Goal: Information Seeking & Learning: Learn about a topic

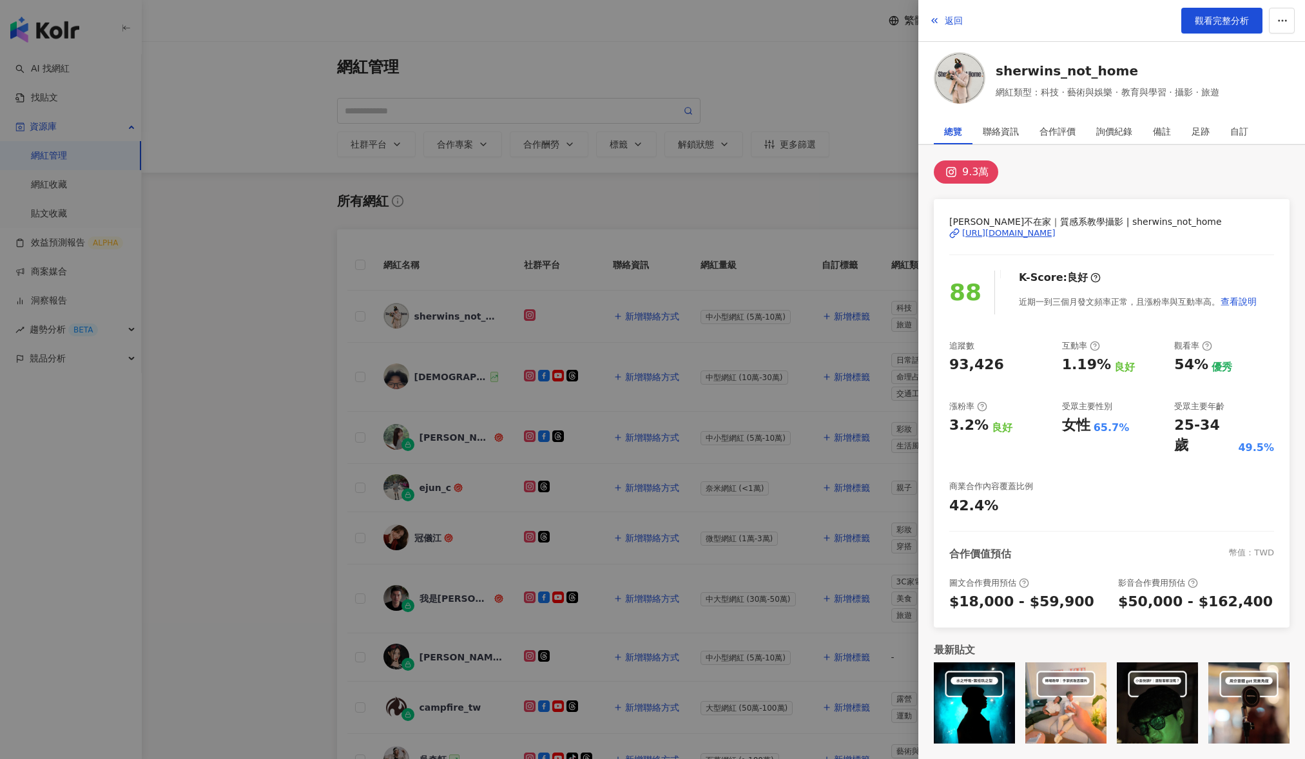
click at [718, 197] on div at bounding box center [652, 379] width 1305 height 759
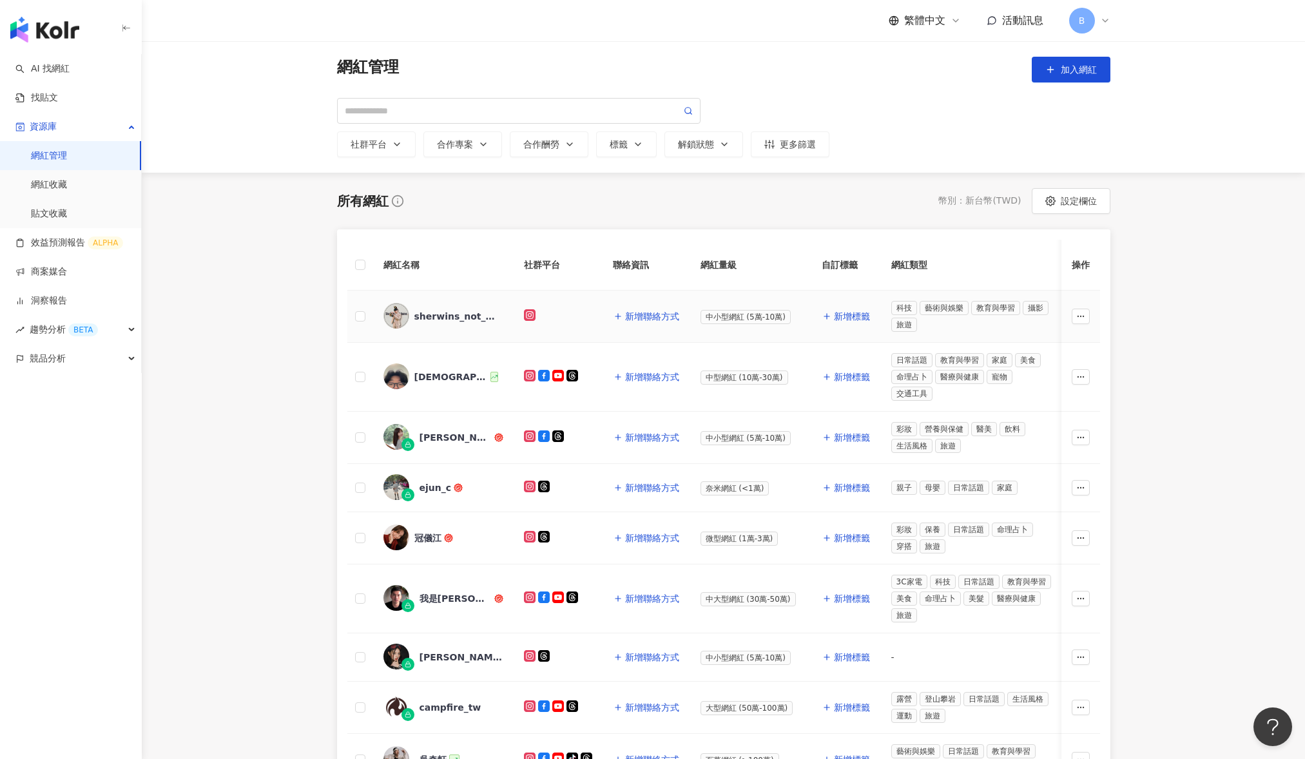
click at [443, 318] on div "sherwins_not_home" at bounding box center [457, 316] width 84 height 13
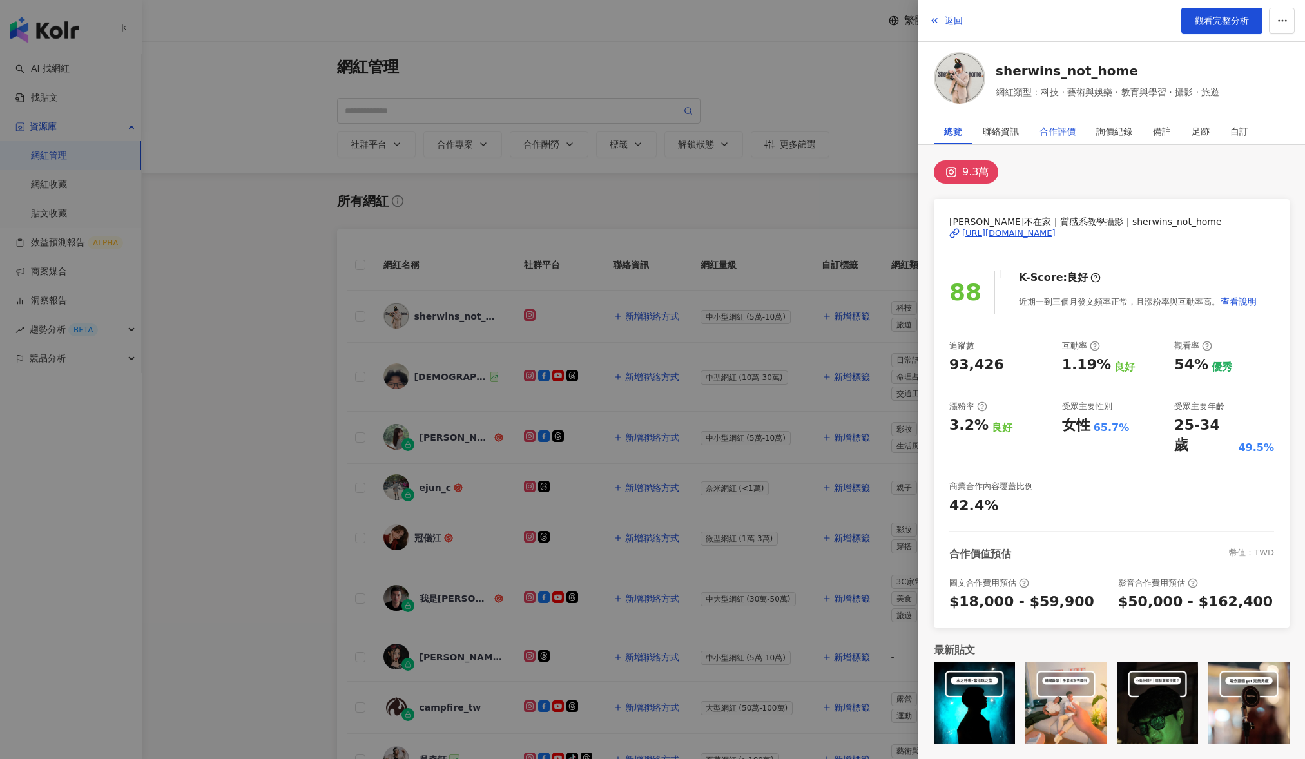
click at [1057, 127] on div "合作評價" at bounding box center [1058, 132] width 36 height 26
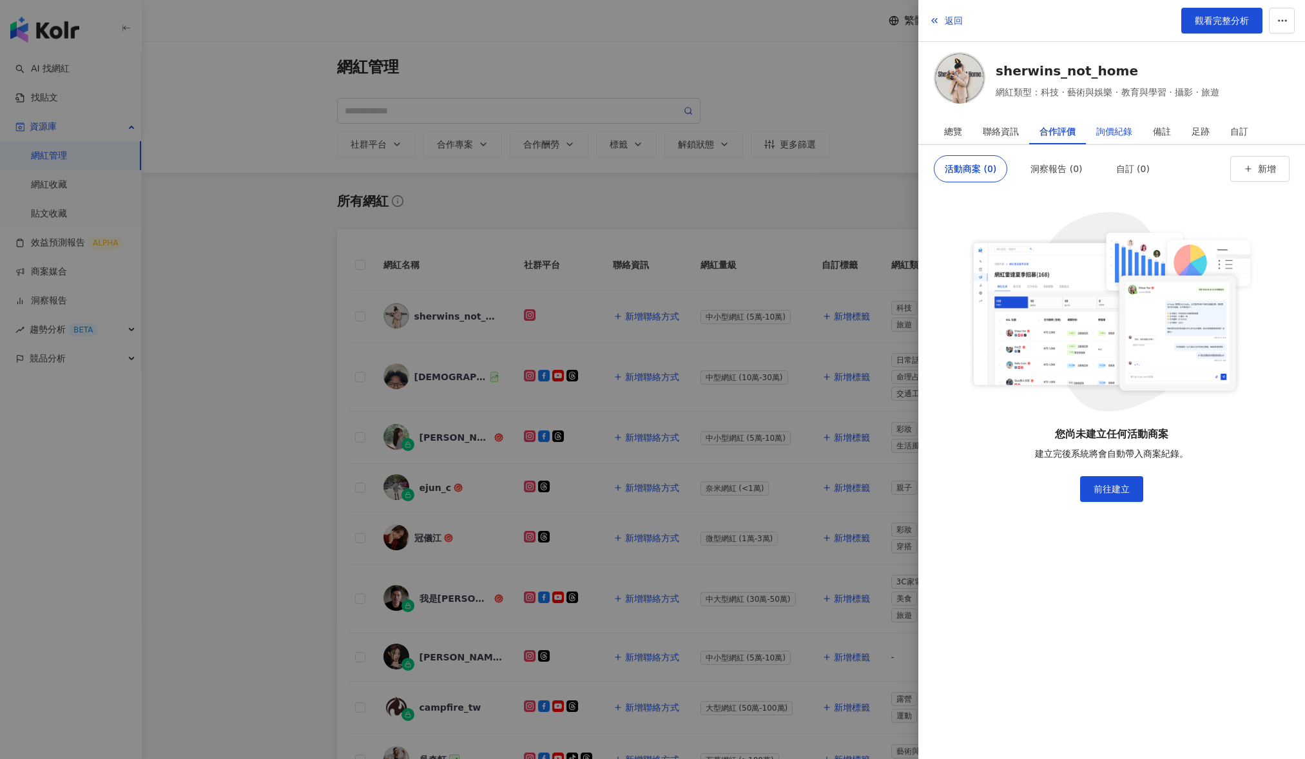
click at [1107, 128] on div "詢價紀錄" at bounding box center [1115, 132] width 36 height 26
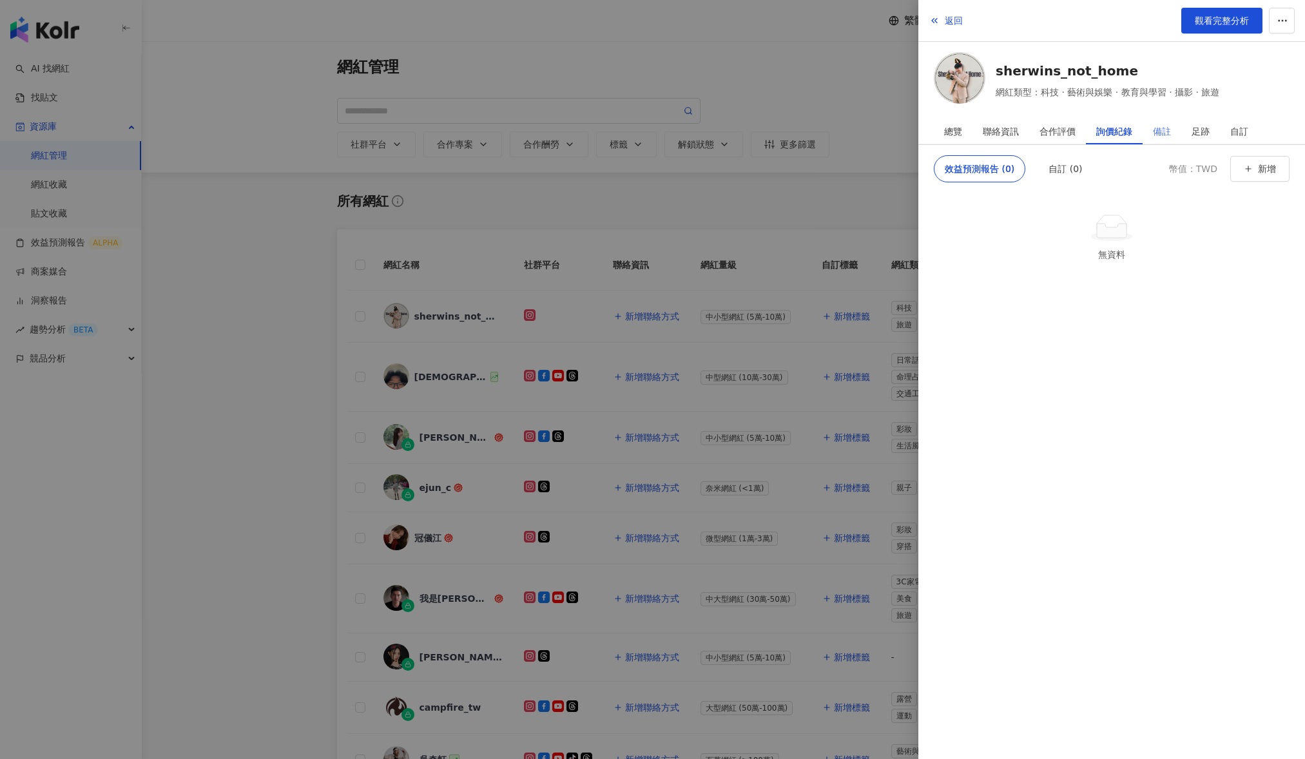
click at [1175, 128] on div "備註" at bounding box center [1162, 132] width 39 height 26
click at [1037, 126] on div "合作評價" at bounding box center [1058, 132] width 57 height 26
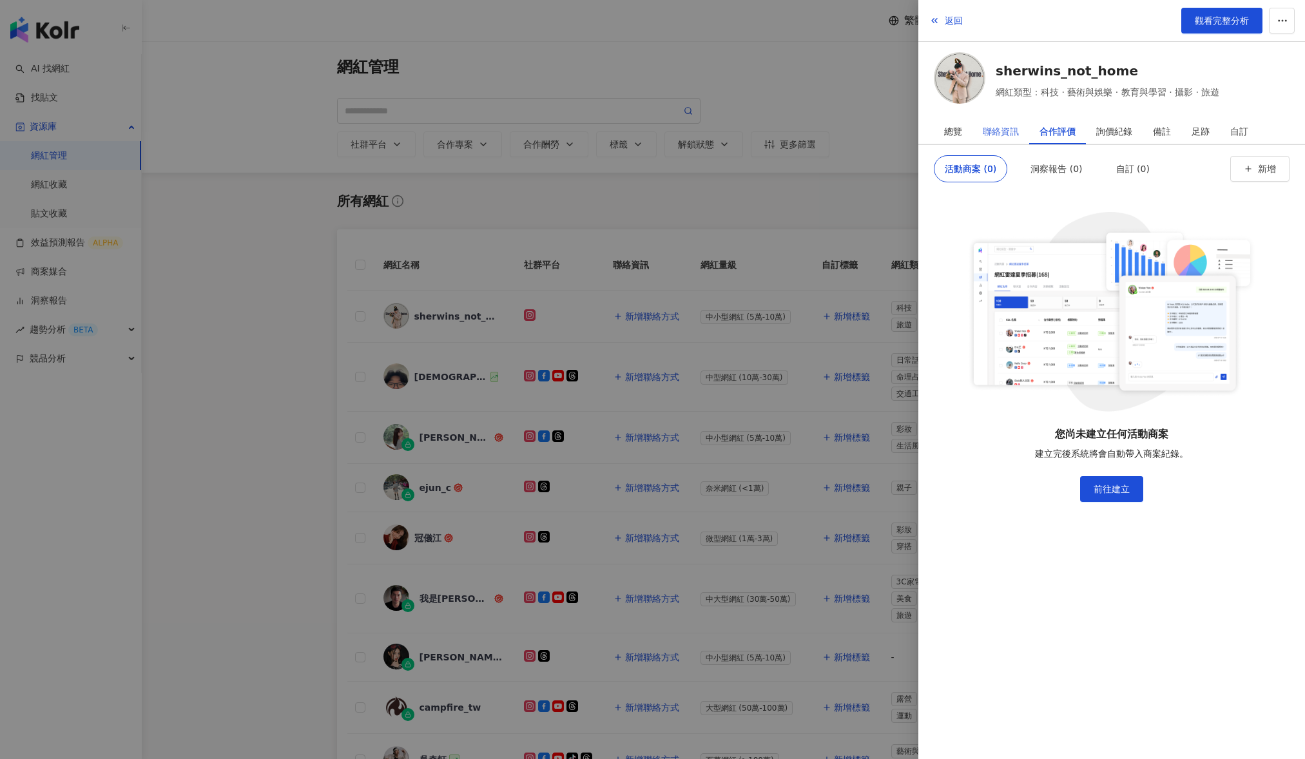
click at [976, 128] on div "聯絡資訊" at bounding box center [1001, 132] width 57 height 26
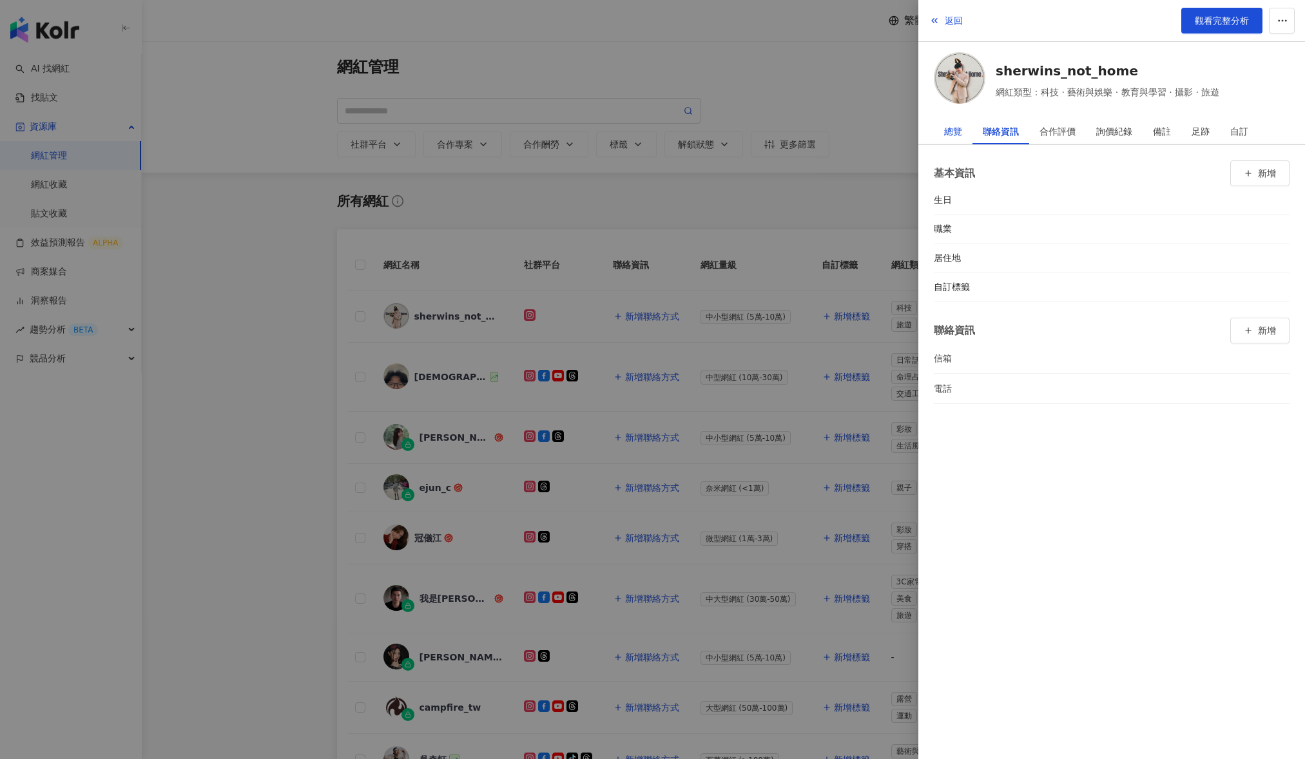
click at [953, 132] on div "總覽" at bounding box center [953, 132] width 18 height 26
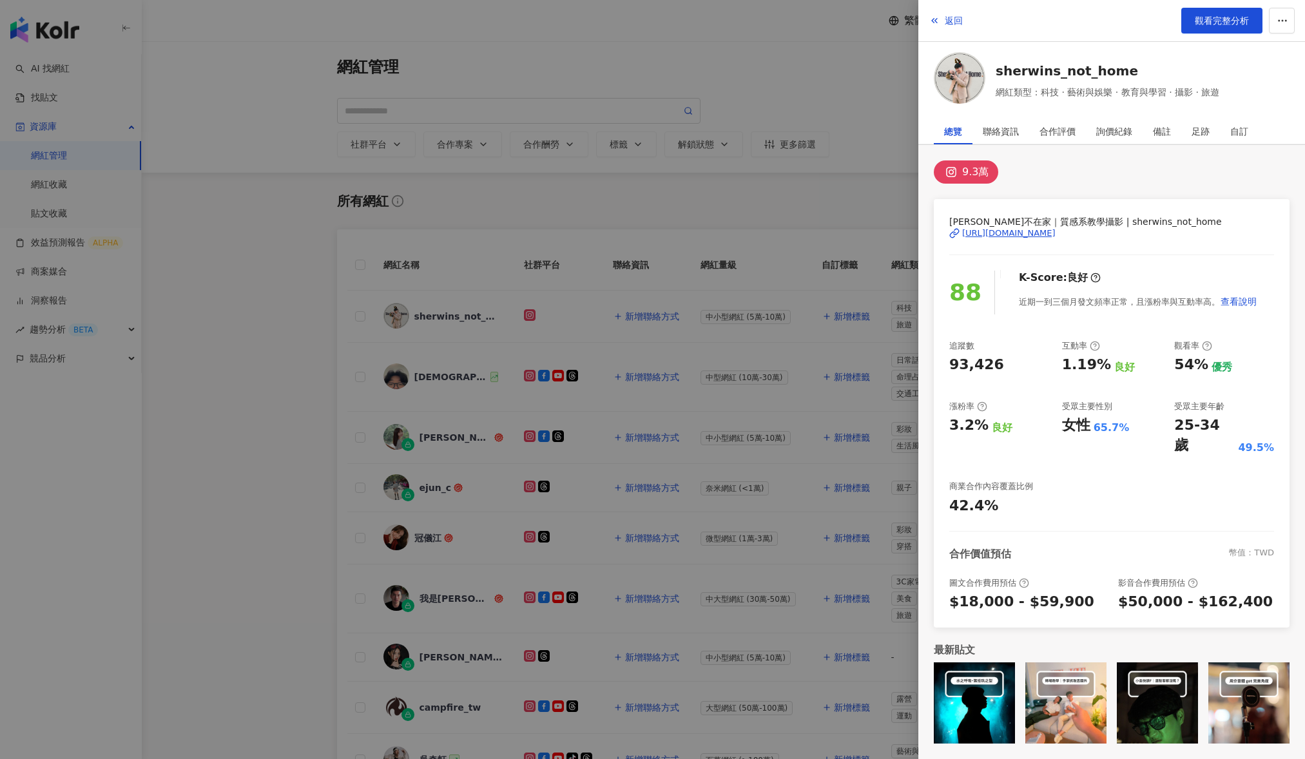
click at [618, 373] on div at bounding box center [652, 379] width 1305 height 759
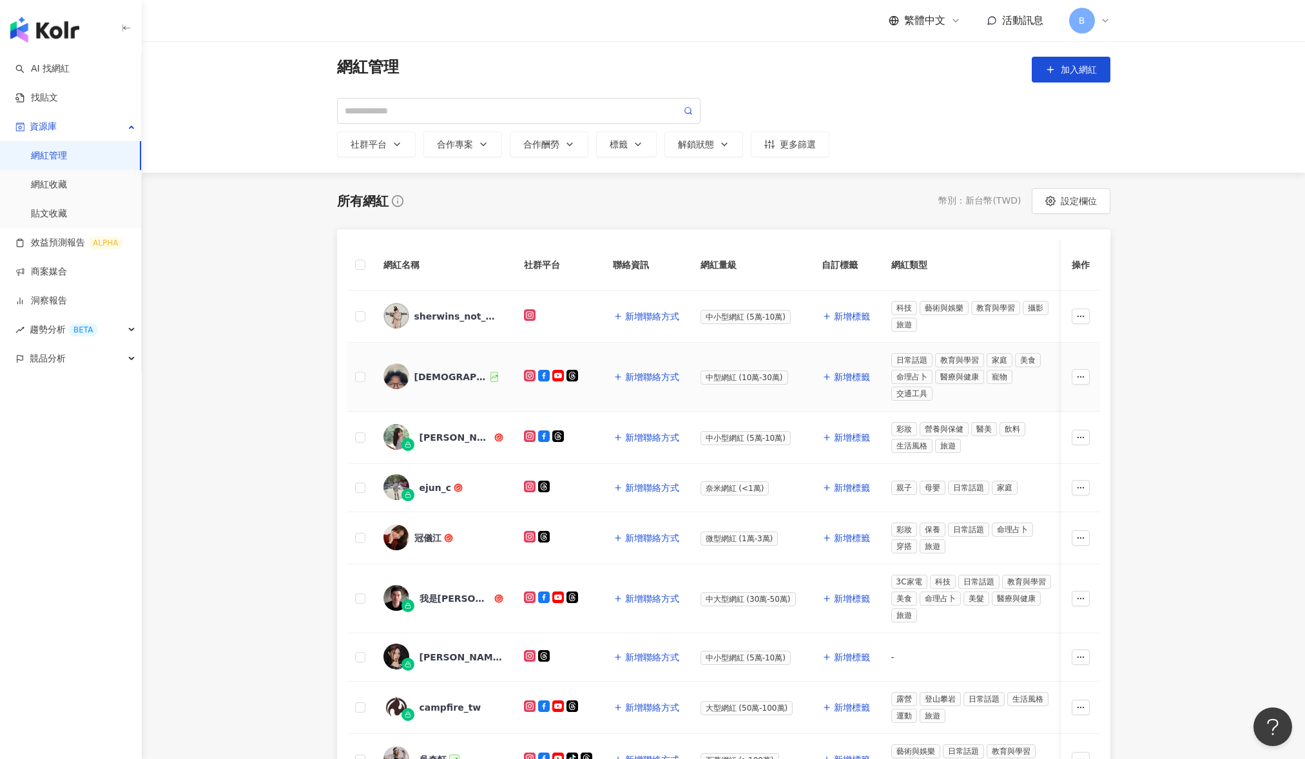
click at [444, 373] on div "[DEMOGRAPHIC_DATA]女婿 [PERSON_NAME]爸爸" at bounding box center [451, 377] width 73 height 13
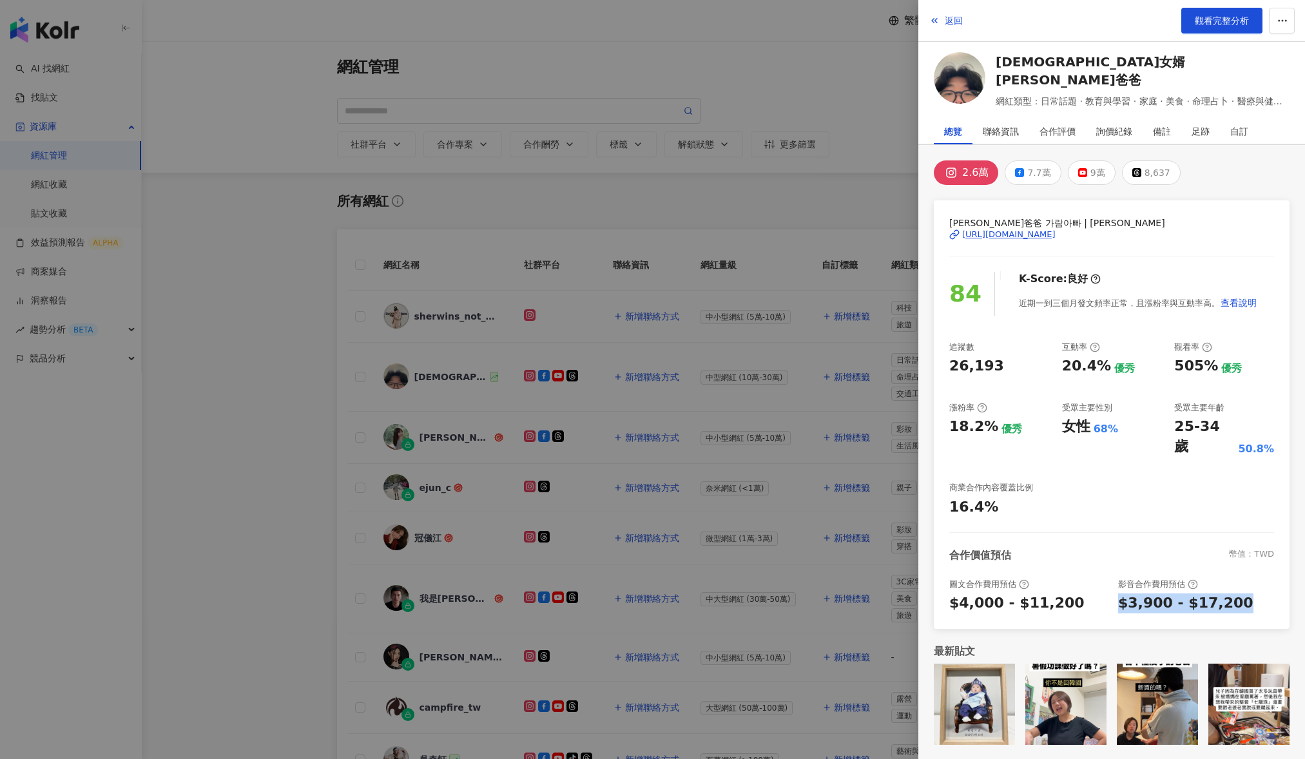
drag, startPoint x: 1236, startPoint y: 584, endPoint x: 1117, endPoint y: 582, distance: 119.3
click at [1117, 582] on div "圖文合作費用預估 $4,000 - $11,200 影音合作費用預估 $3,900 - $17,200" at bounding box center [1112, 596] width 325 height 35
drag, startPoint x: 1061, startPoint y: 589, endPoint x: 934, endPoint y: 583, distance: 127.1
click at [934, 583] on div "[PERSON_NAME]爸爸 가람아빠 | [PERSON_NAME] [URL][DOMAIN_NAME] 84 K-Score : 良好 近期一到三個月…" at bounding box center [1112, 414] width 356 height 429
click at [1158, 594] on div "$3,900 - $17,200" at bounding box center [1186, 604] width 135 height 20
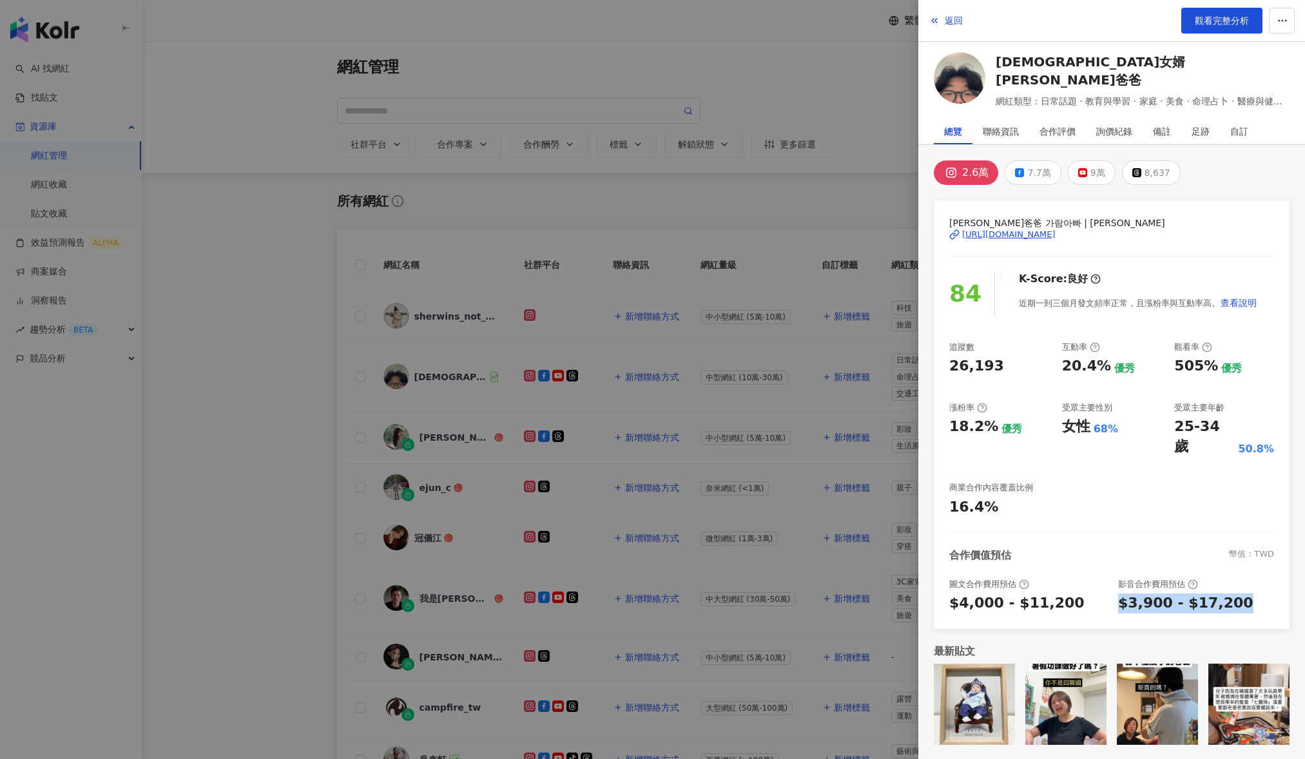
drag, startPoint x: 1236, startPoint y: 579, endPoint x: 1122, endPoint y: 591, distance: 114.8
click at [1122, 594] on div "$3,900 - $17,200" at bounding box center [1197, 604] width 156 height 20
click at [297, 379] on div at bounding box center [652, 379] width 1305 height 759
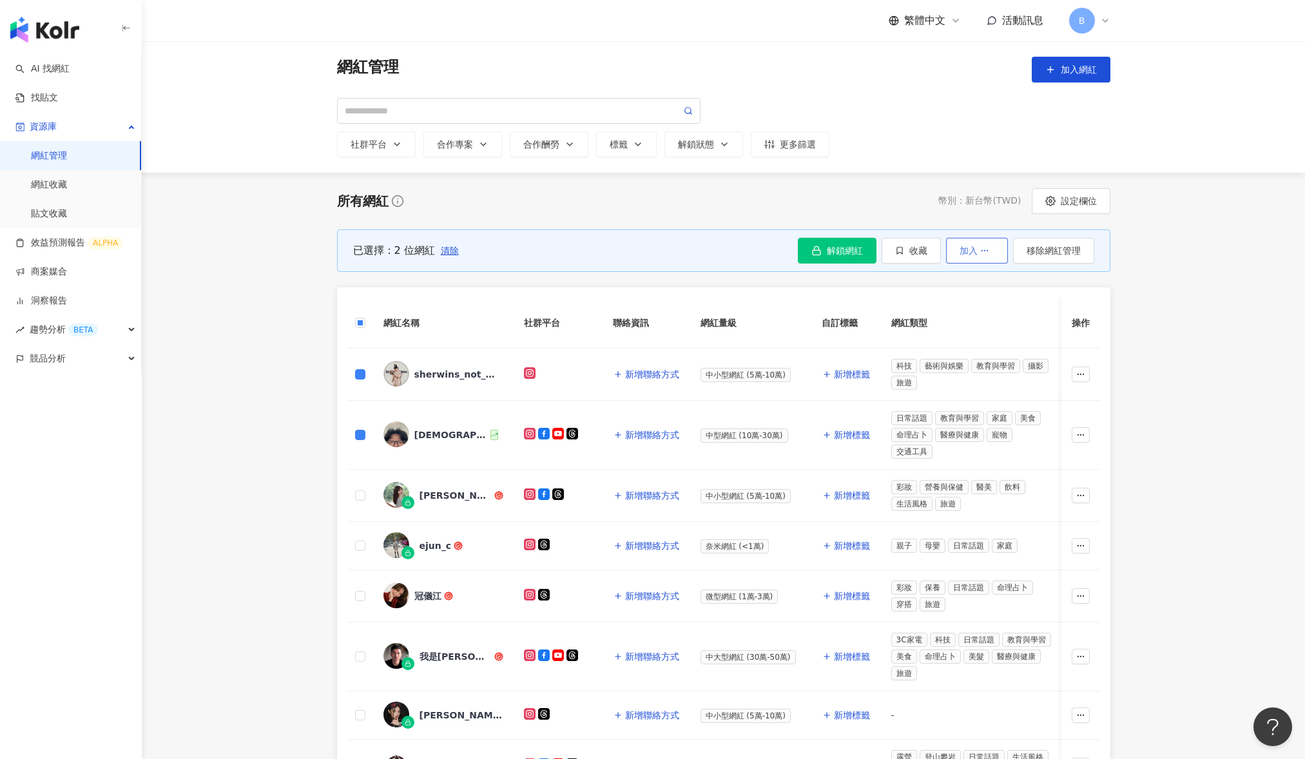
click at [986, 257] on button "加入" at bounding box center [977, 251] width 62 height 26
click at [1161, 346] on main "網紅管理 加入網紅 社群平台 合作專案 合作酬勞 標籤 解鎖狀態 更多篩選 所有網紅 幣別 ： 新台幣 ( TWD ) 設定欄位 已選擇：2 位網紅 清除 解…" at bounding box center [724, 574] width 1164 height 1066
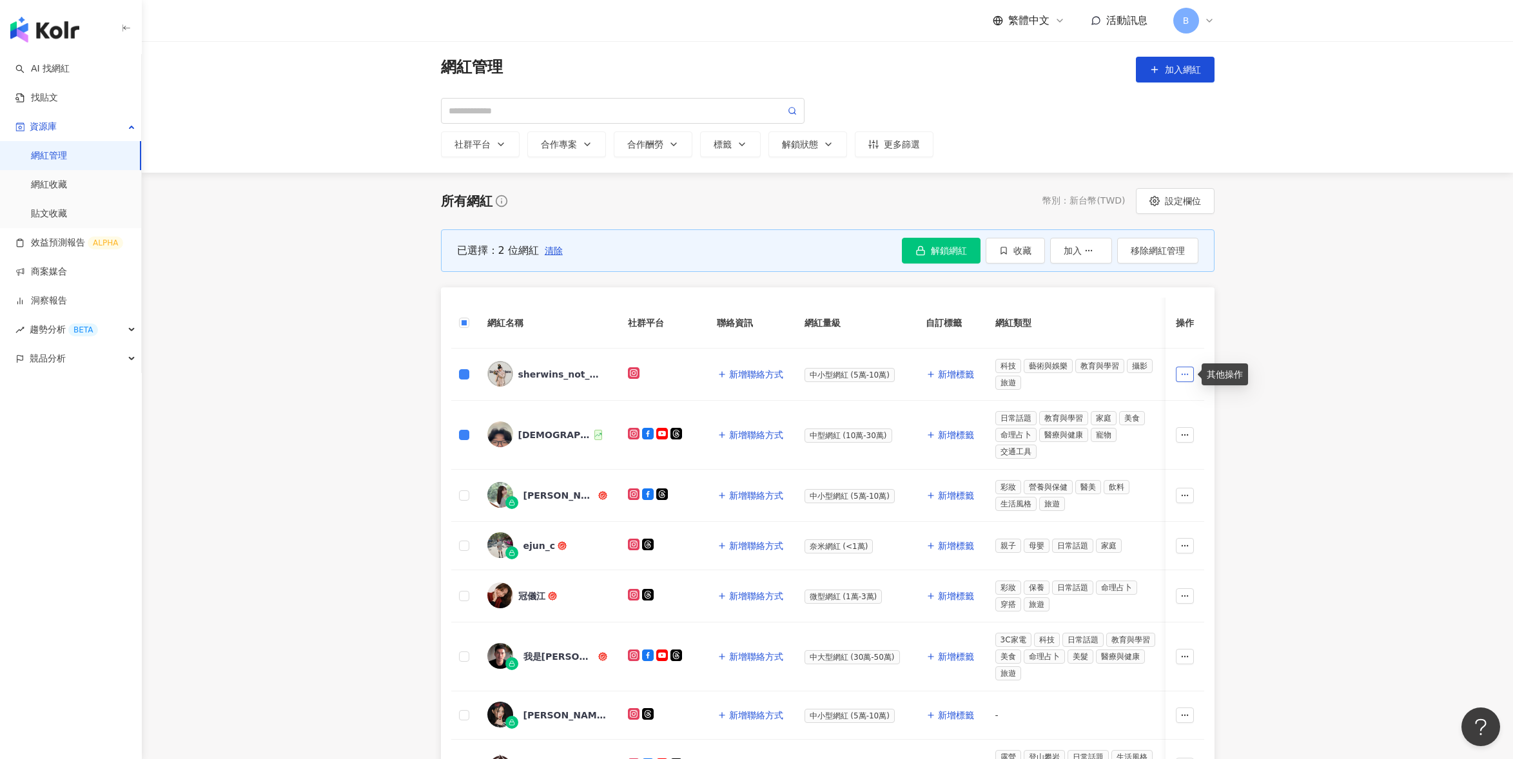
click at [1188, 377] on icon "button" at bounding box center [1184, 374] width 9 height 9
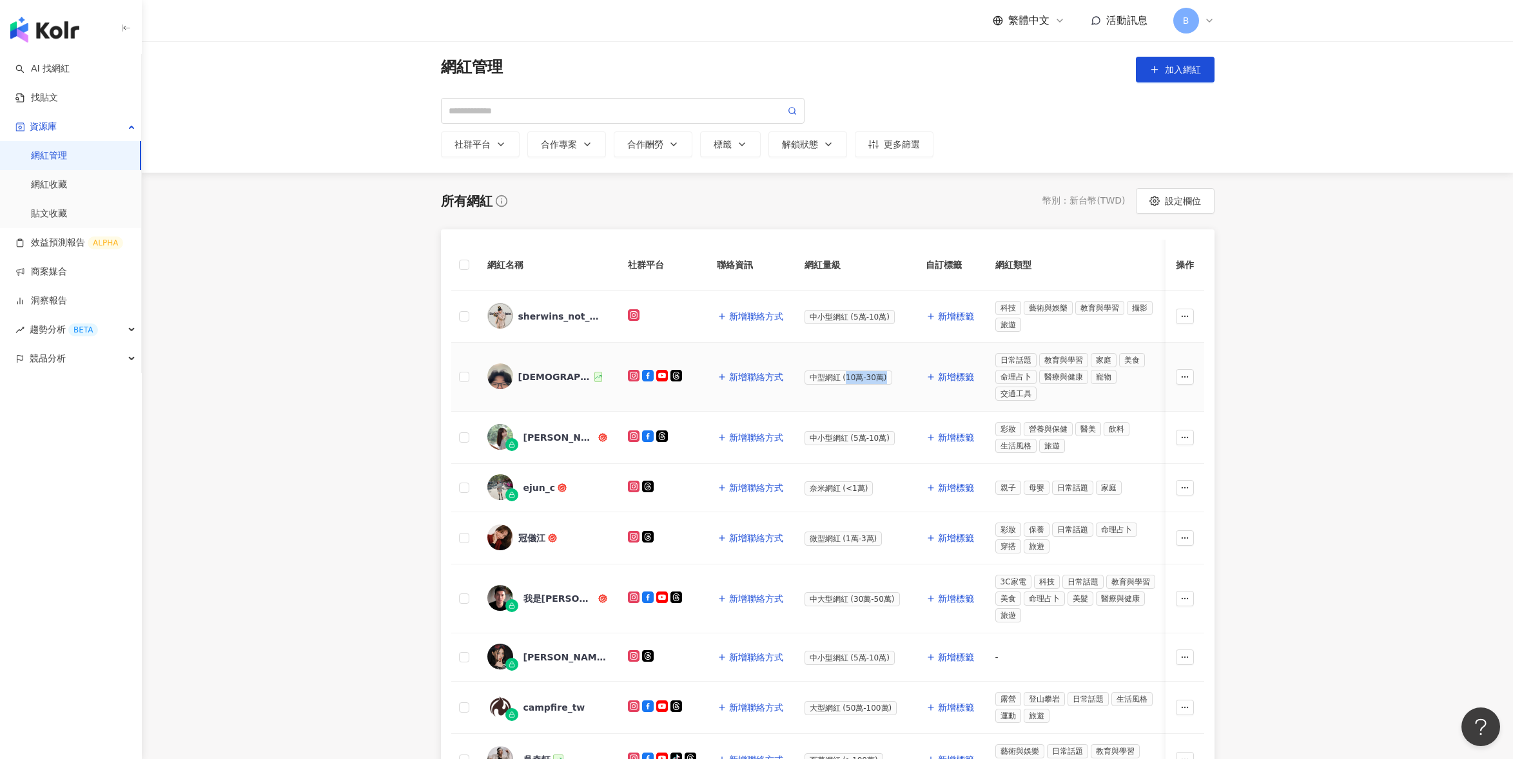
drag, startPoint x: 845, startPoint y: 377, endPoint x: 886, endPoint y: 377, distance: 41.3
click at [886, 377] on span "中型網紅 (10萬-30萬)" at bounding box center [849, 378] width 88 height 14
click at [806, 394] on td "中型網紅 (10萬-30萬)" at bounding box center [854, 377] width 121 height 69
click at [899, 151] on button "更多篩選" at bounding box center [894, 145] width 79 height 26
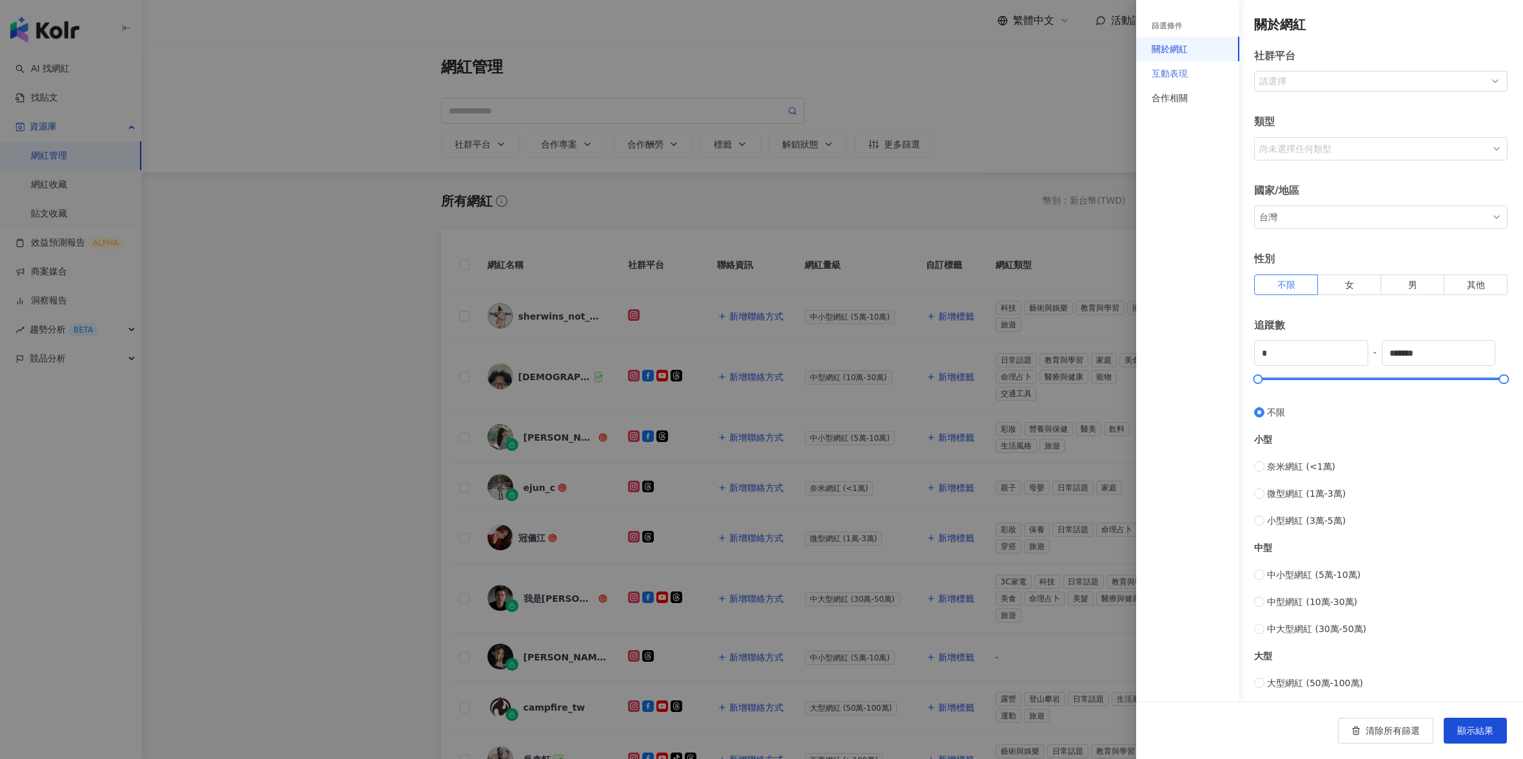
click at [1174, 81] on div "互動表現" at bounding box center [1187, 73] width 103 height 24
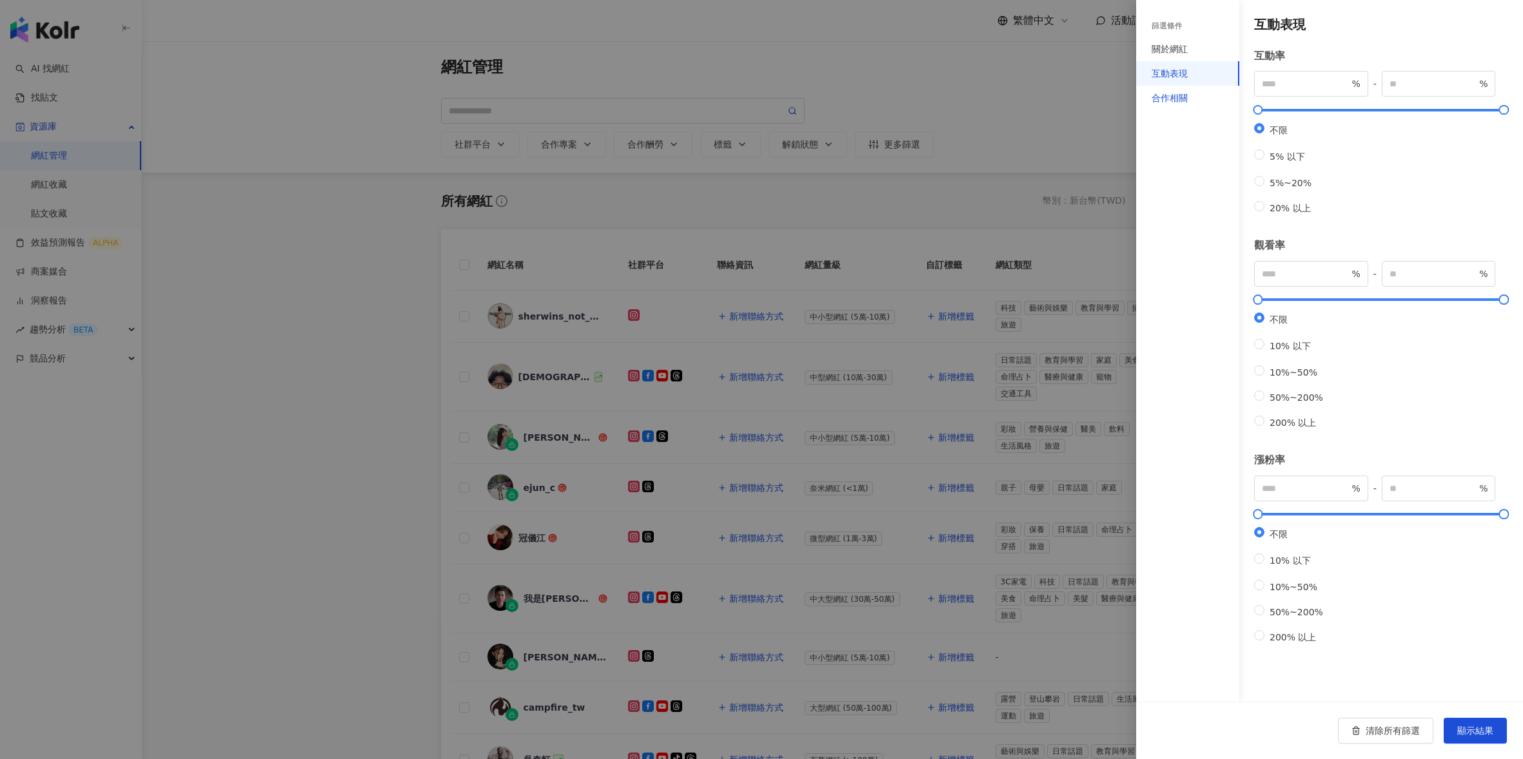
click at [1174, 95] on div "合作相關" at bounding box center [1169, 98] width 36 height 14
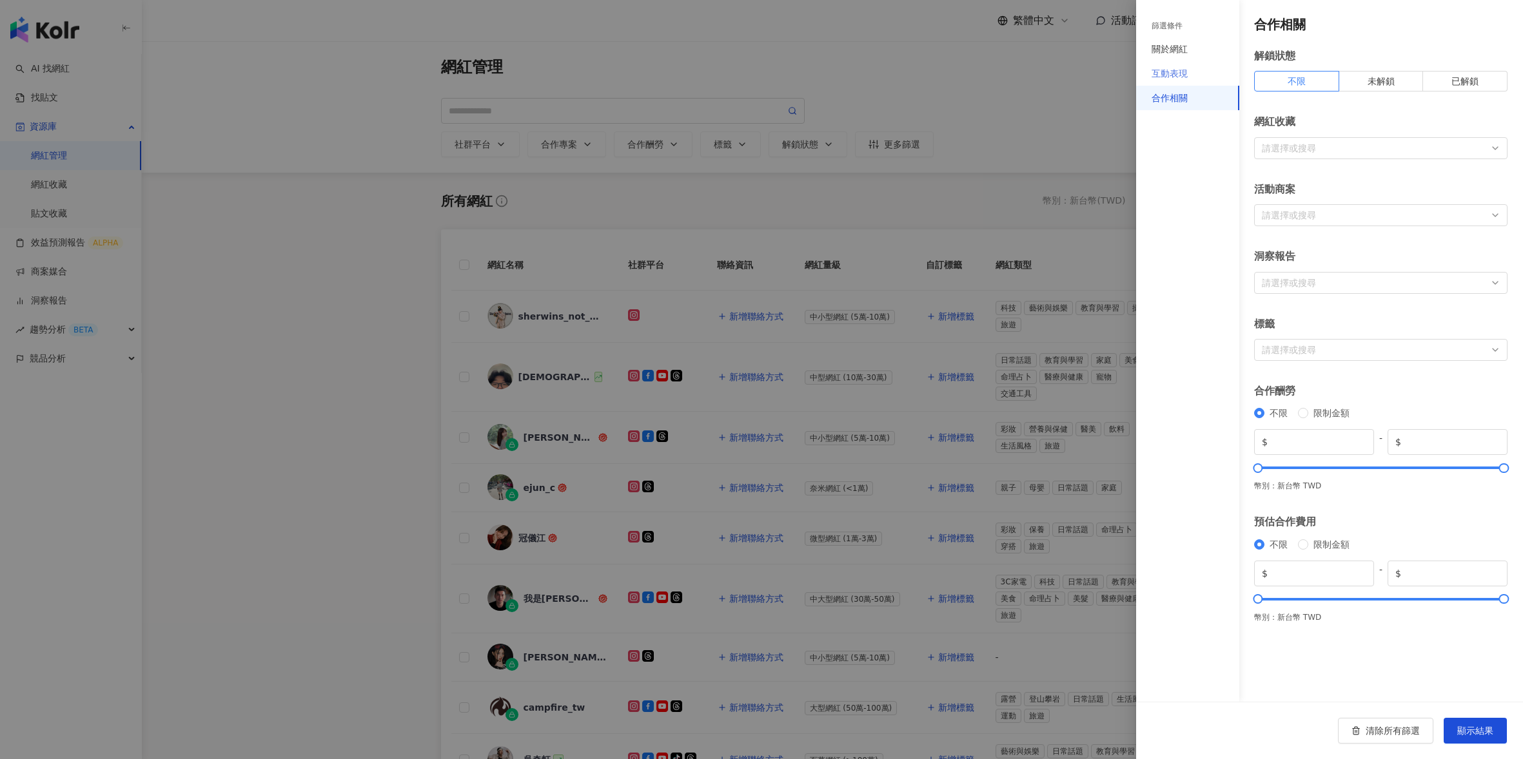
click at [1189, 77] on div "互動表現" at bounding box center [1187, 73] width 103 height 24
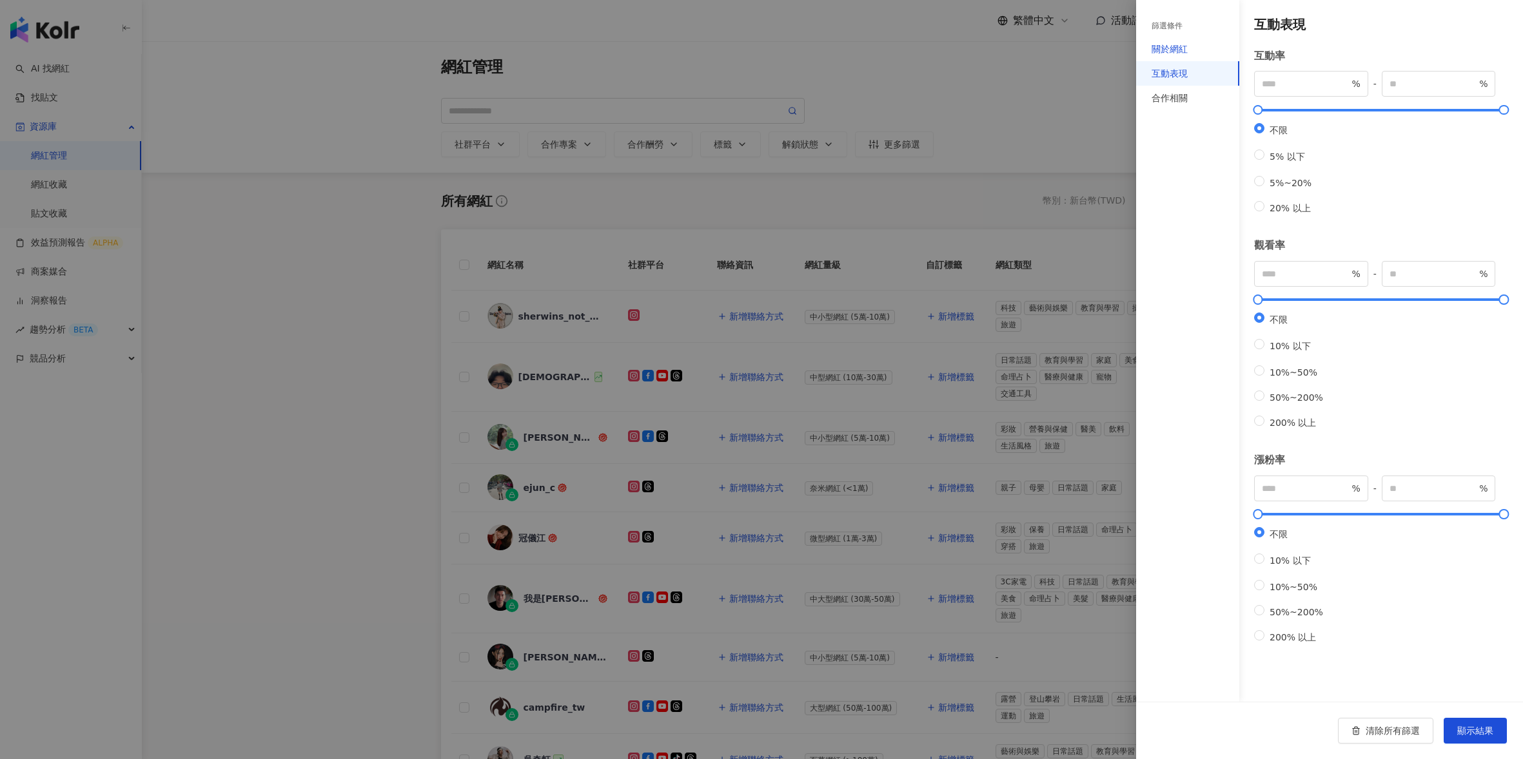
click at [1178, 48] on div "關於網紅" at bounding box center [1169, 49] width 36 height 14
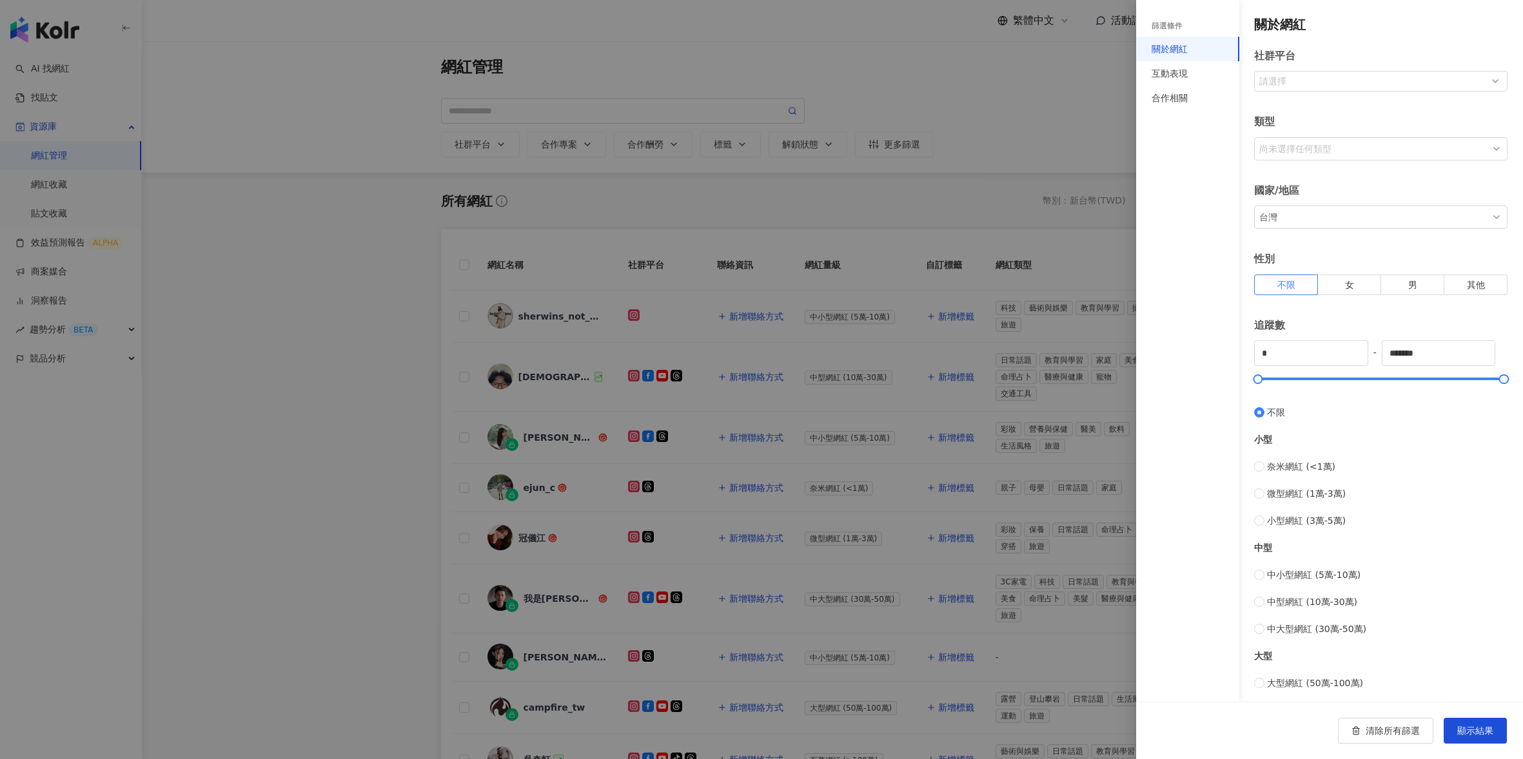
click at [1170, 27] on div "篩選條件" at bounding box center [1166, 26] width 31 height 11
click at [1002, 176] on div at bounding box center [761, 379] width 1523 height 759
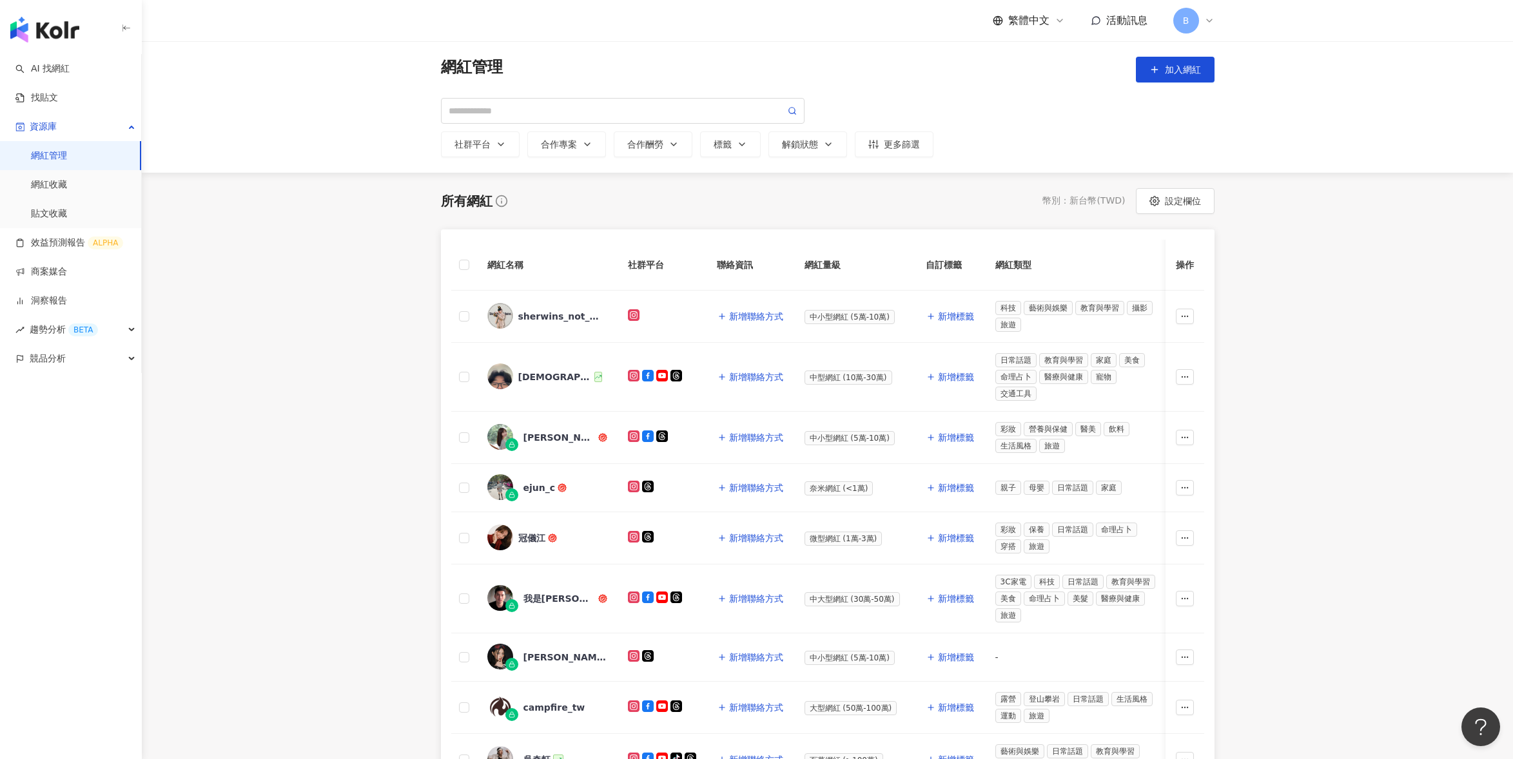
click at [1198, 264] on th "操作" at bounding box center [1185, 265] width 39 height 51
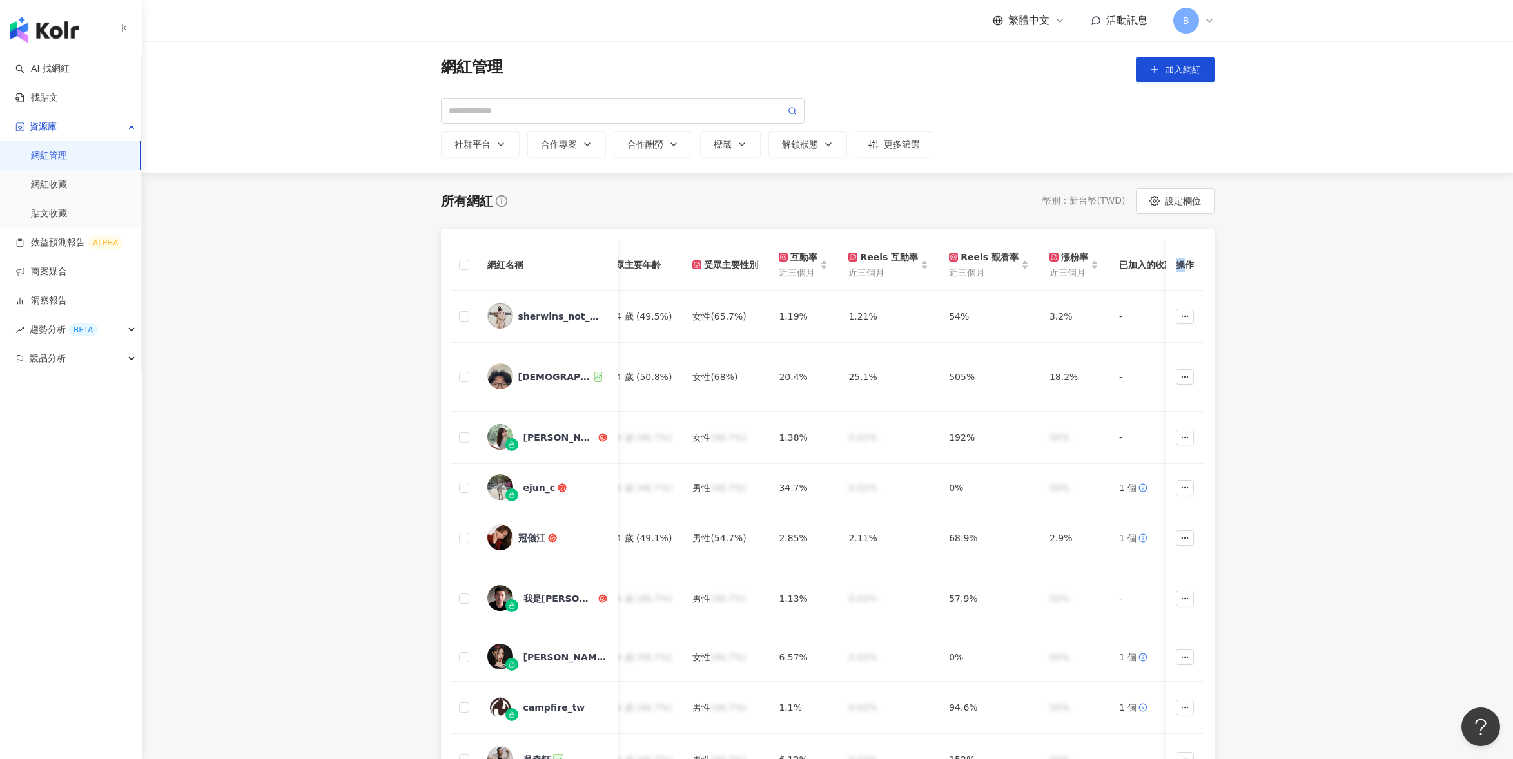
drag, startPoint x: 1209, startPoint y: 267, endPoint x: 1238, endPoint y: 264, distance: 29.2
click at [1238, 264] on div "所有網紅 幣別 ： 新台幣 ( TWD ) 設定欄位 網紅名稱 社群平台 聯絡資訊 網紅量級 自訂標籤 網紅類型 追蹤數 K-Score 近三個月 受眾主要年…" at bounding box center [827, 618] width 825 height 861
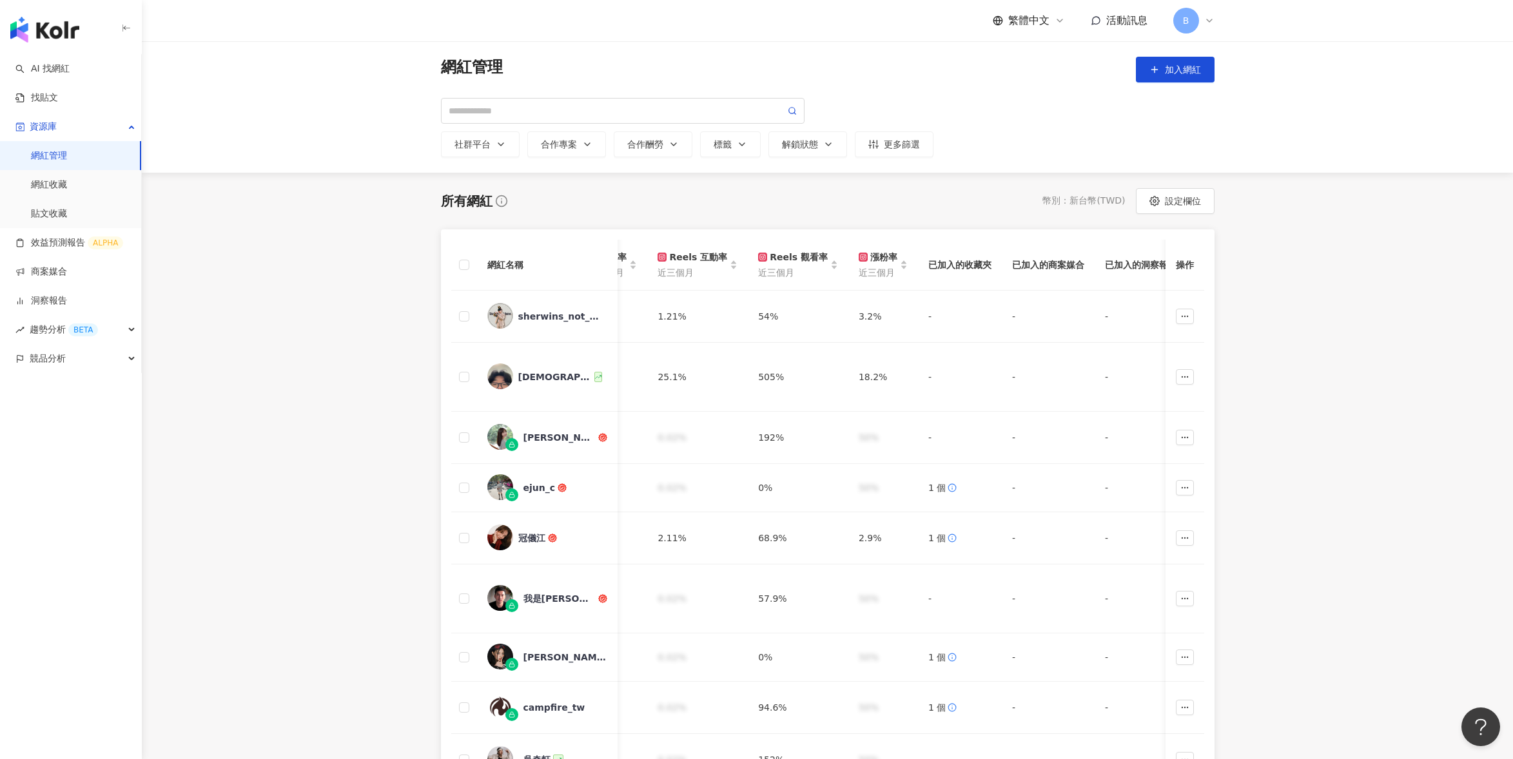
drag, startPoint x: 1193, startPoint y: 266, endPoint x: 1202, endPoint y: 266, distance: 9.0
click at [1202, 266] on th "操作" at bounding box center [1185, 265] width 39 height 51
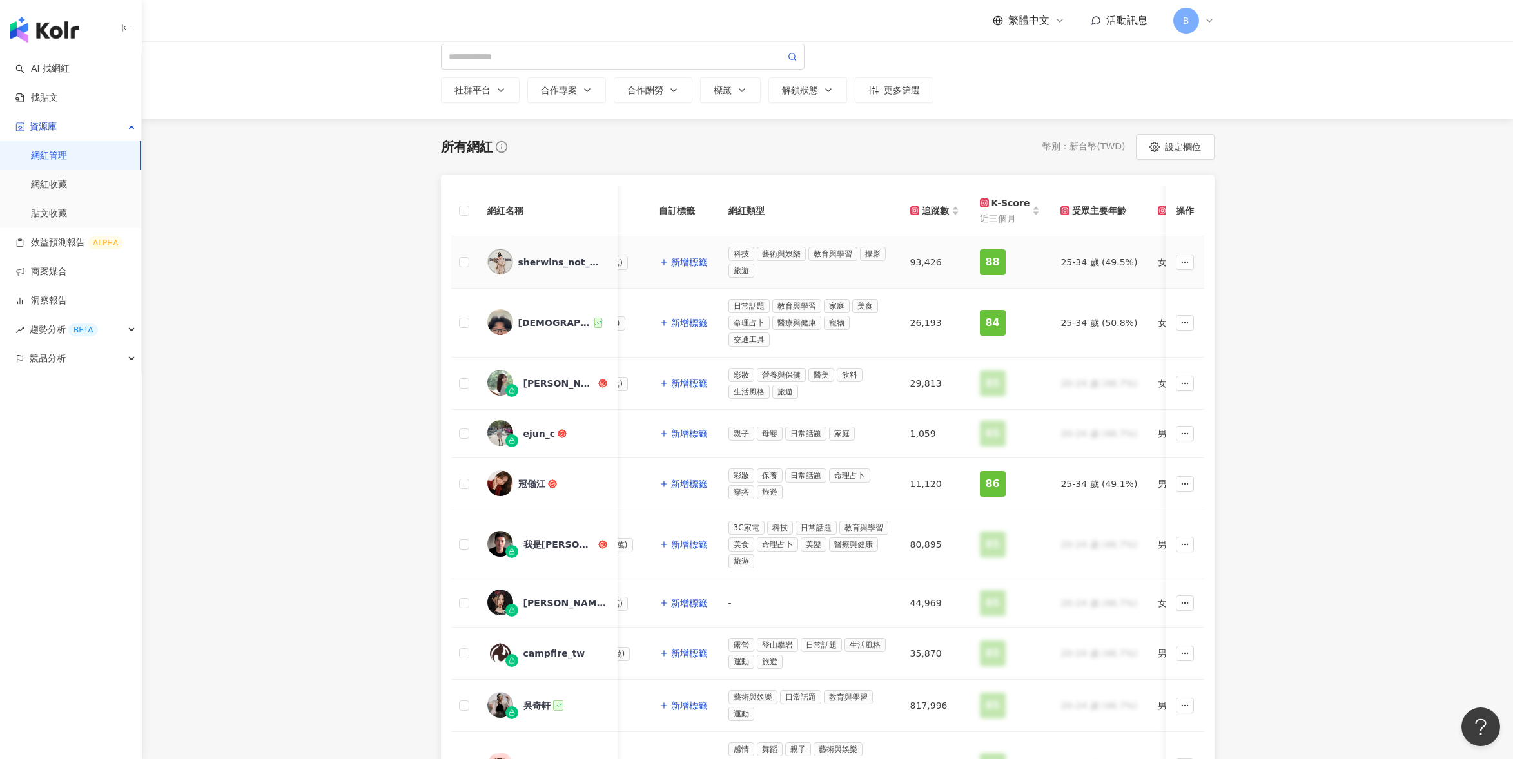
scroll to position [0, 241]
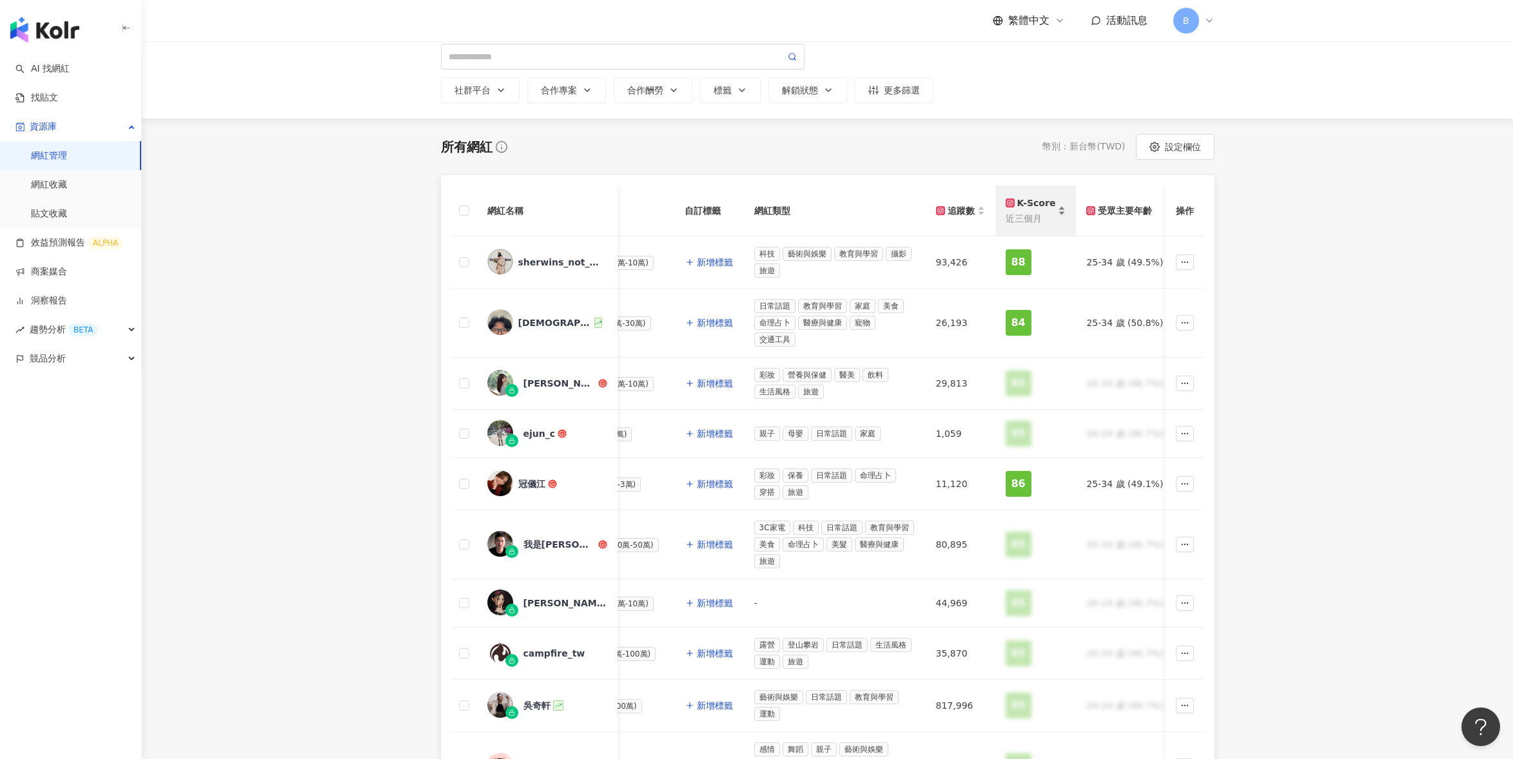
click at [1032, 201] on div "K-Score" at bounding box center [1031, 203] width 50 height 14
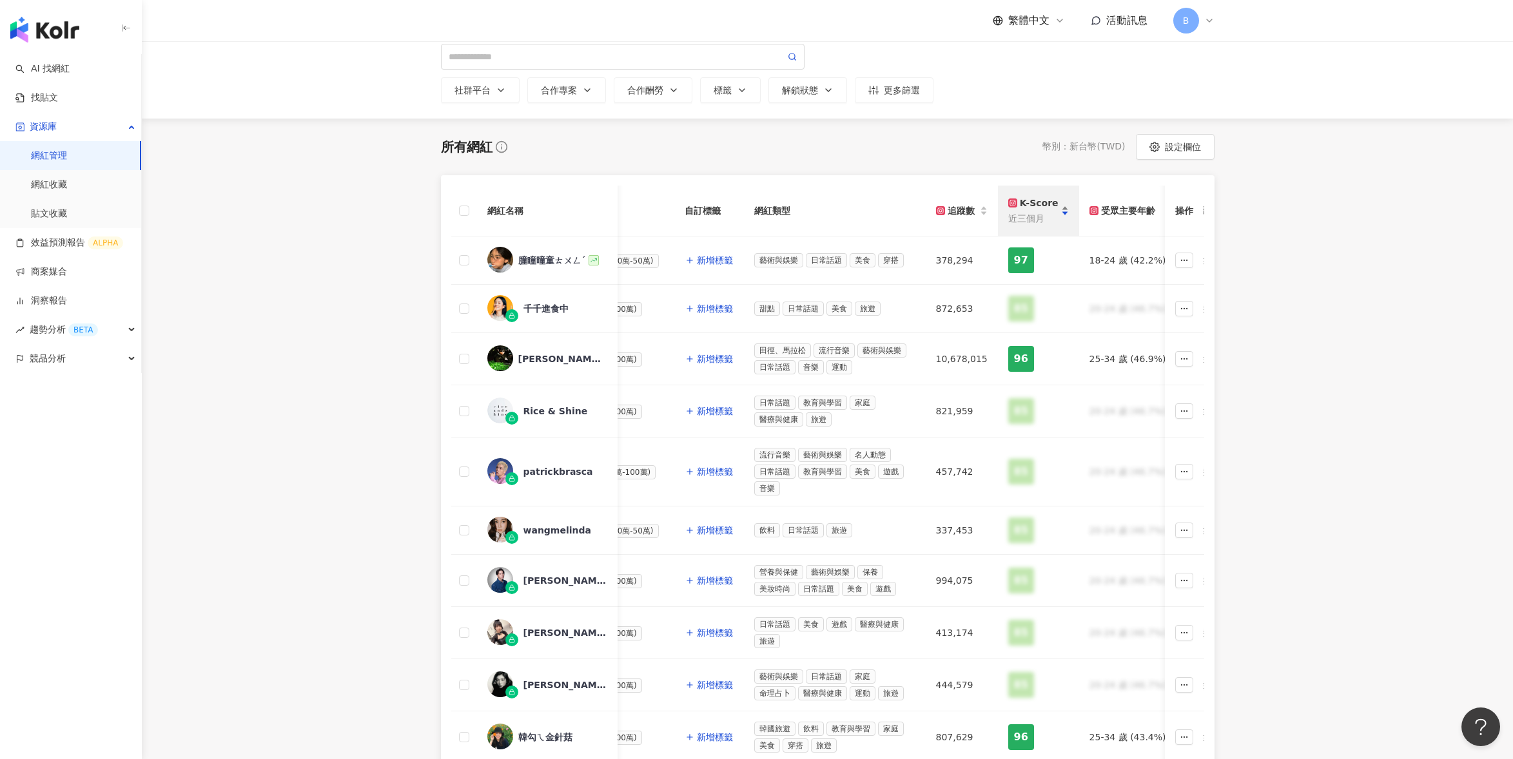
click at [1032, 201] on div "K-Score" at bounding box center [1033, 203] width 50 height 14
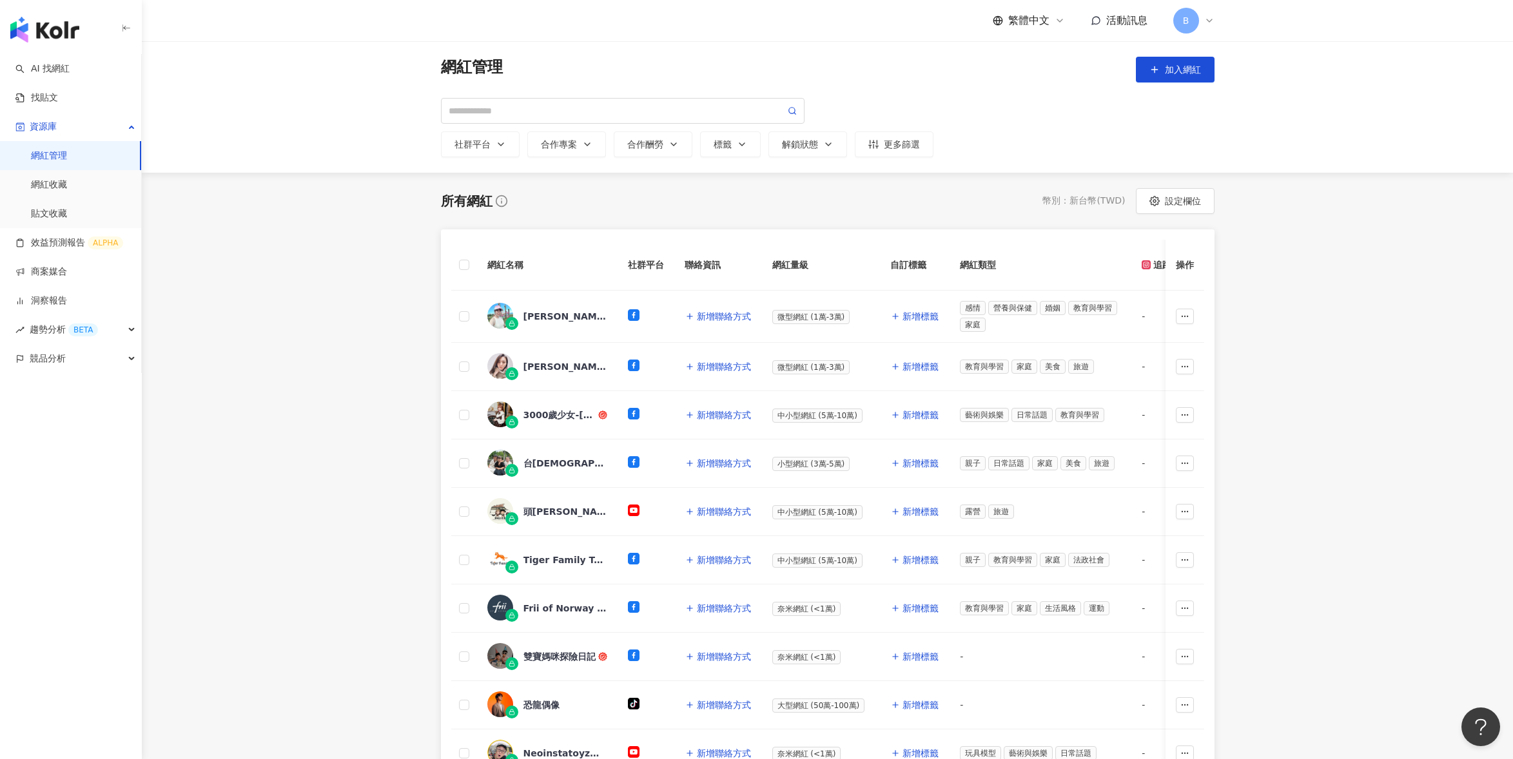
click at [61, 151] on link "網紅管理" at bounding box center [49, 156] width 36 height 13
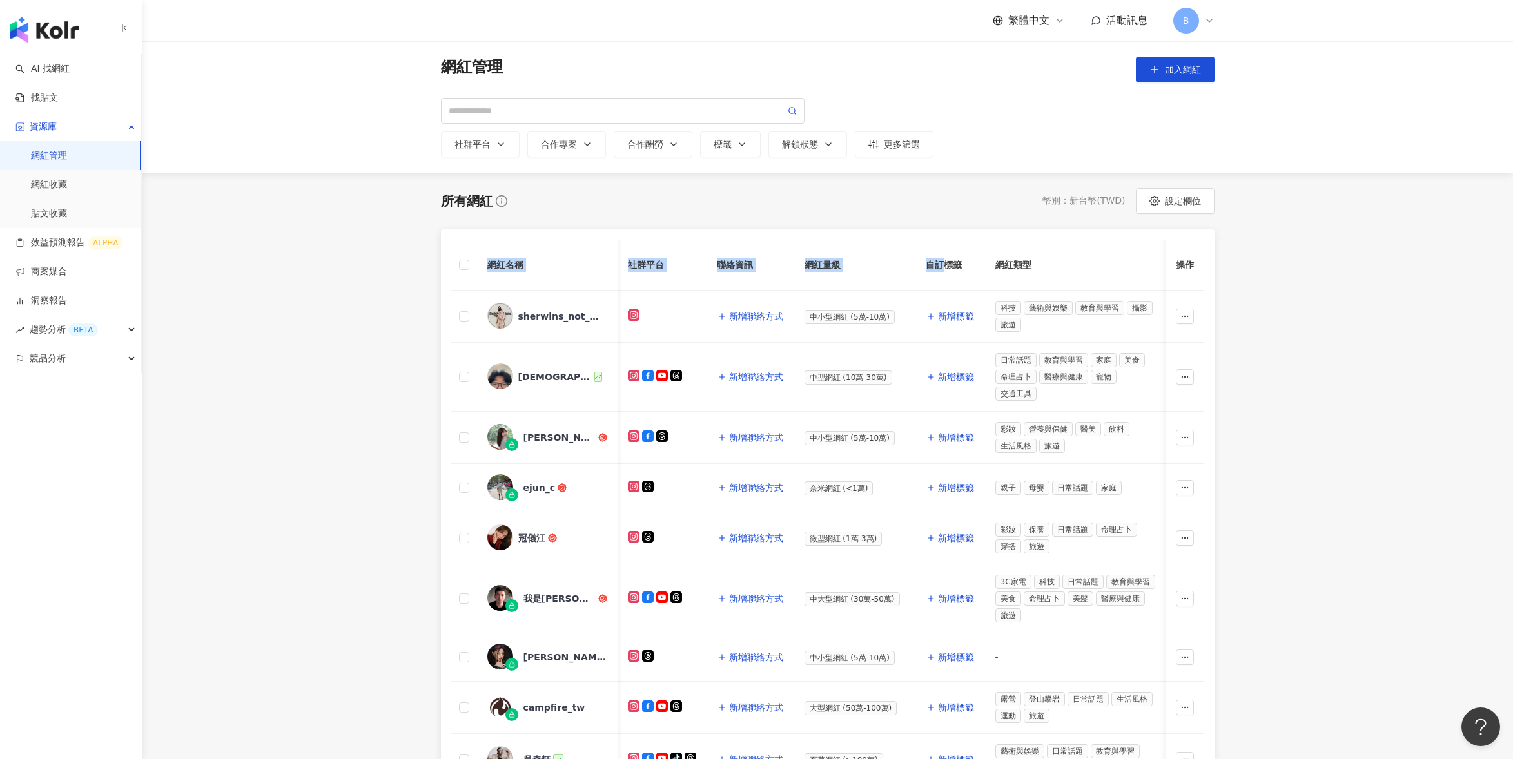
drag, startPoint x: 939, startPoint y: 265, endPoint x: 488, endPoint y: 259, distance: 451.3
click at [488, 259] on tr "網紅名稱 社群平台 聯絡資訊 網紅量級 自訂標籤 網紅類型 追蹤數 K-Score 近三個月 受眾主要年齡 受眾主要性別 互動率 近三個月 Reels 互動率…" at bounding box center [1413, 265] width 1925 height 51
click at [552, 377] on div "[DEMOGRAPHIC_DATA]女婿 [PERSON_NAME]爸爸" at bounding box center [554, 377] width 73 height 13
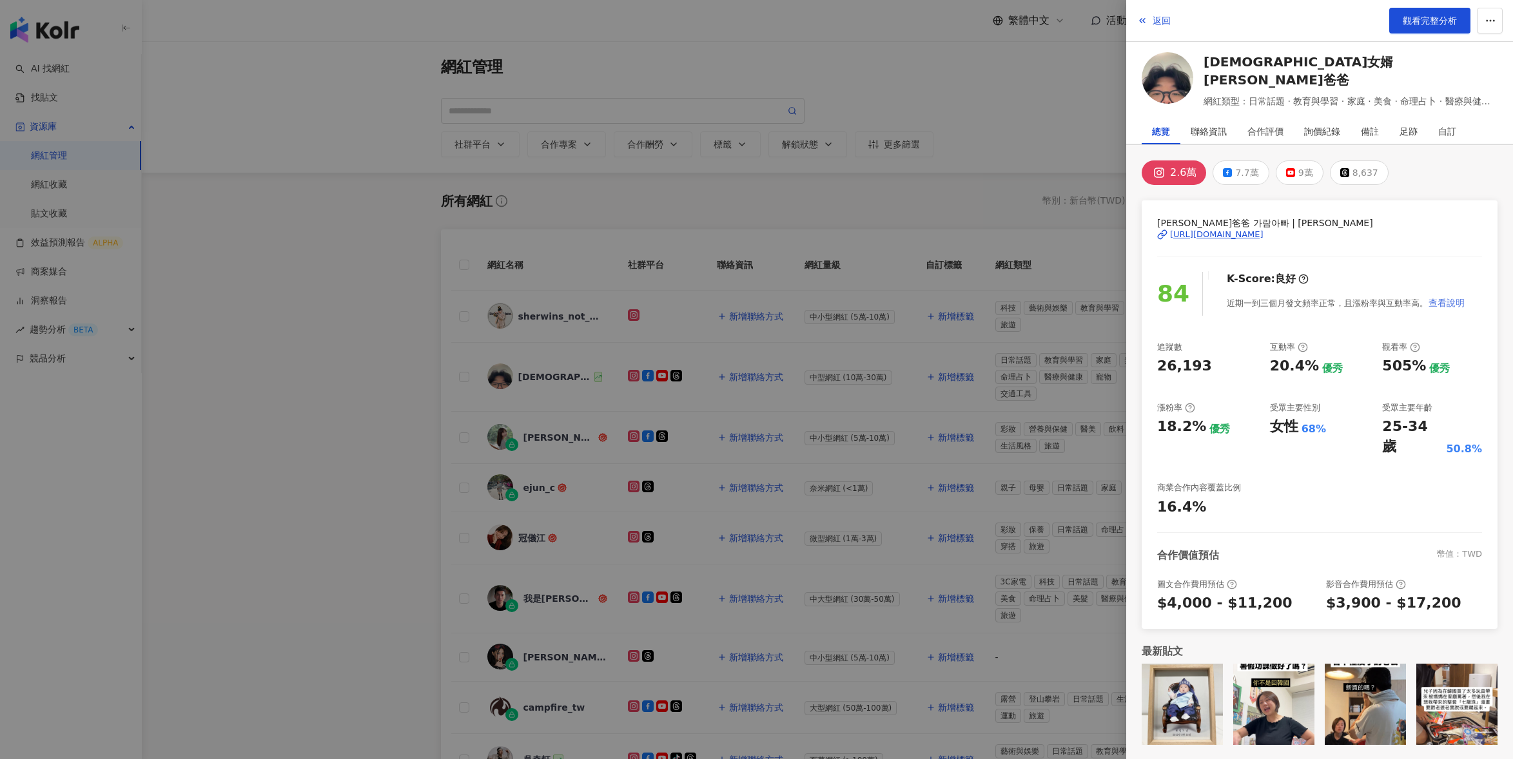
click at [1453, 304] on span "查看說明" at bounding box center [1447, 303] width 36 height 10
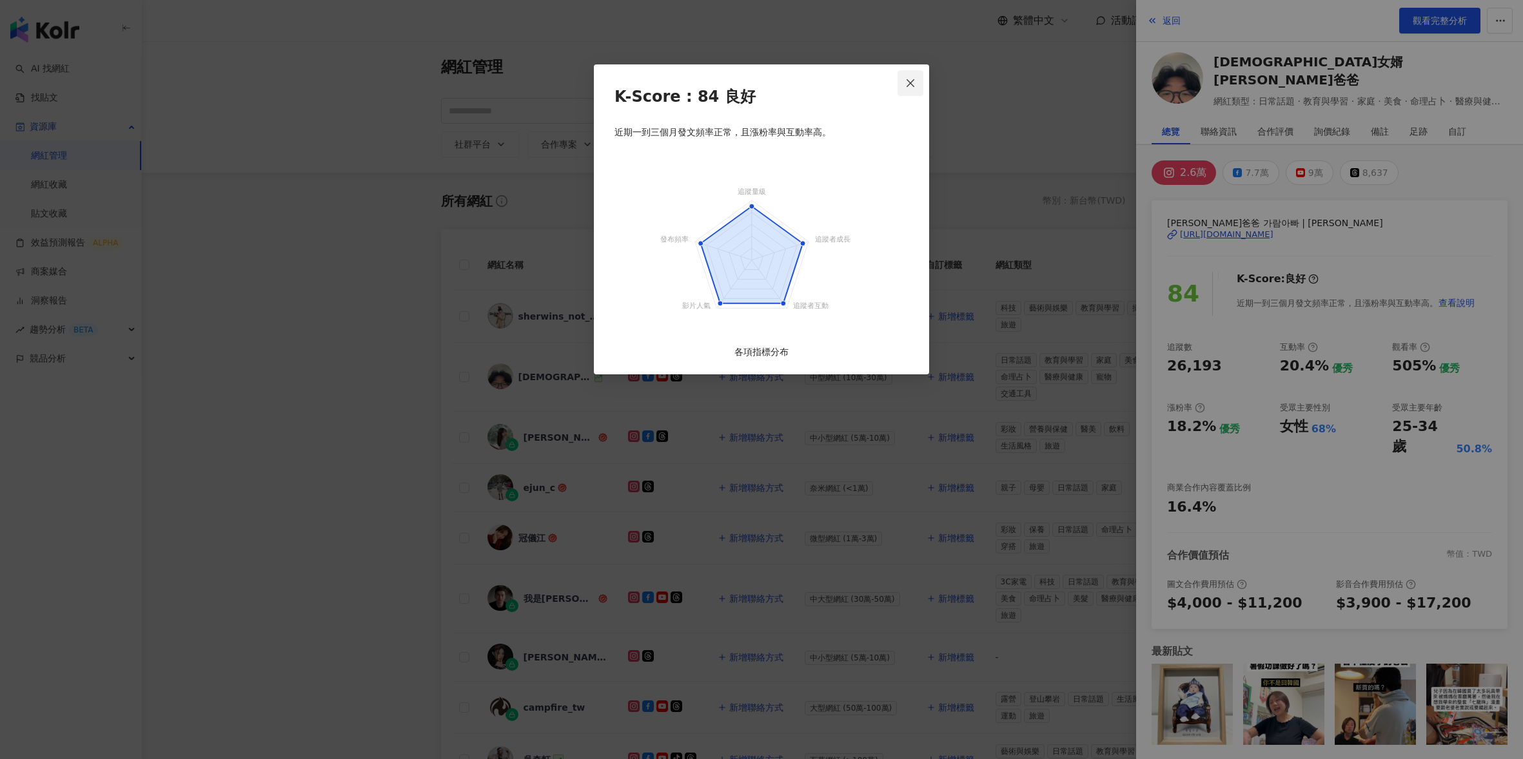
click at [914, 86] on icon "close" at bounding box center [910, 83] width 8 height 8
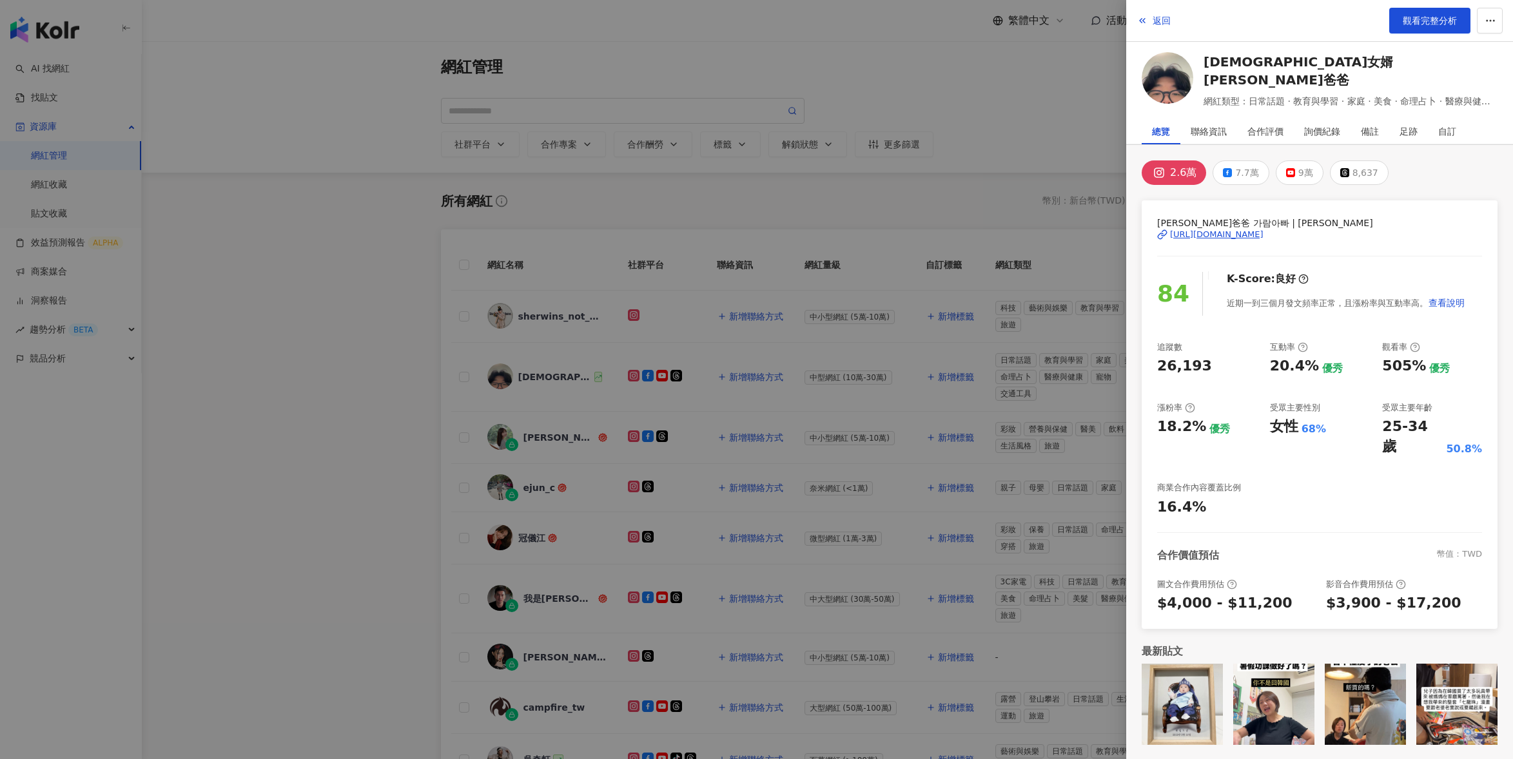
click at [572, 314] on div at bounding box center [756, 379] width 1513 height 759
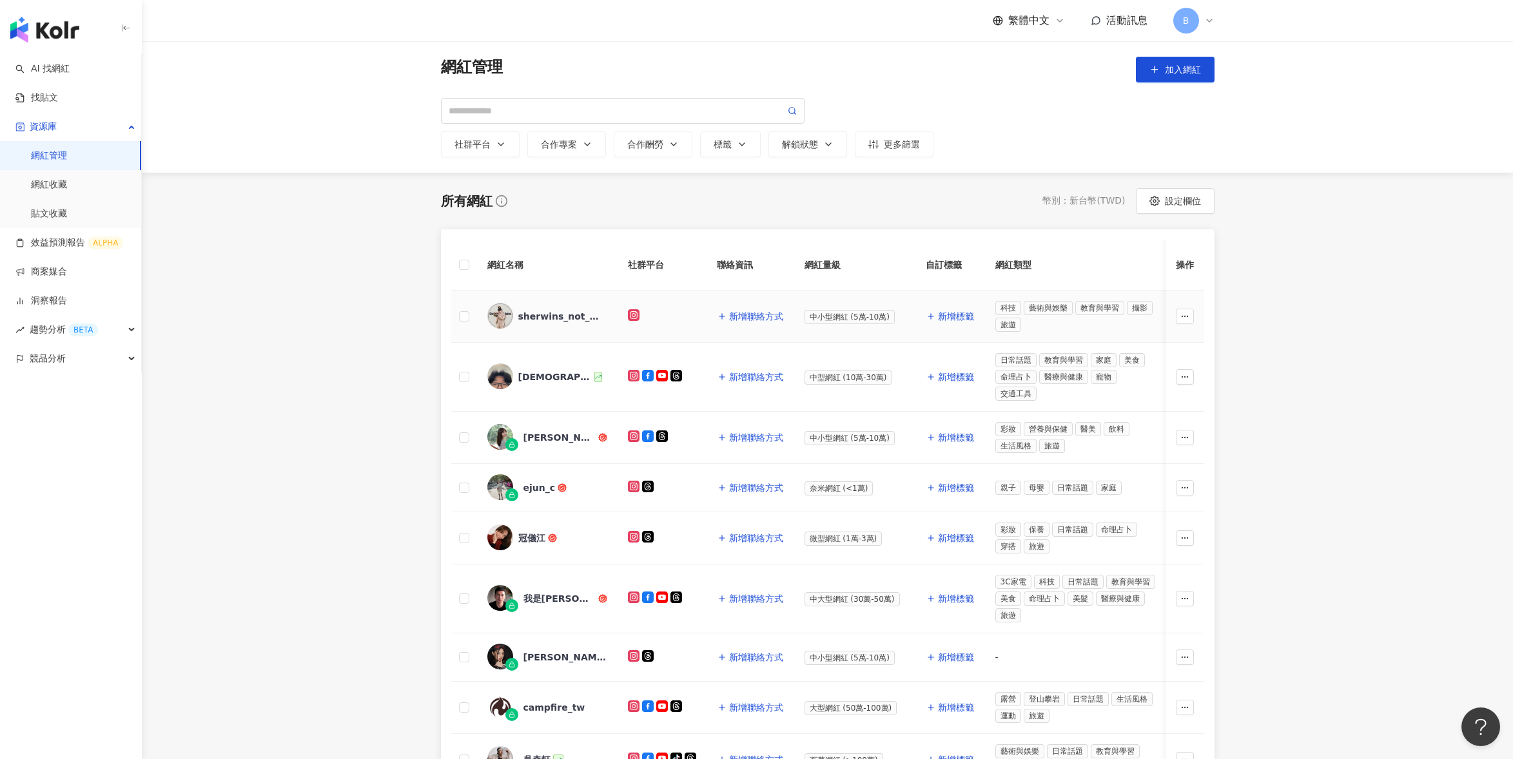
click at [570, 320] on div "sherwins_not_home" at bounding box center [560, 316] width 84 height 13
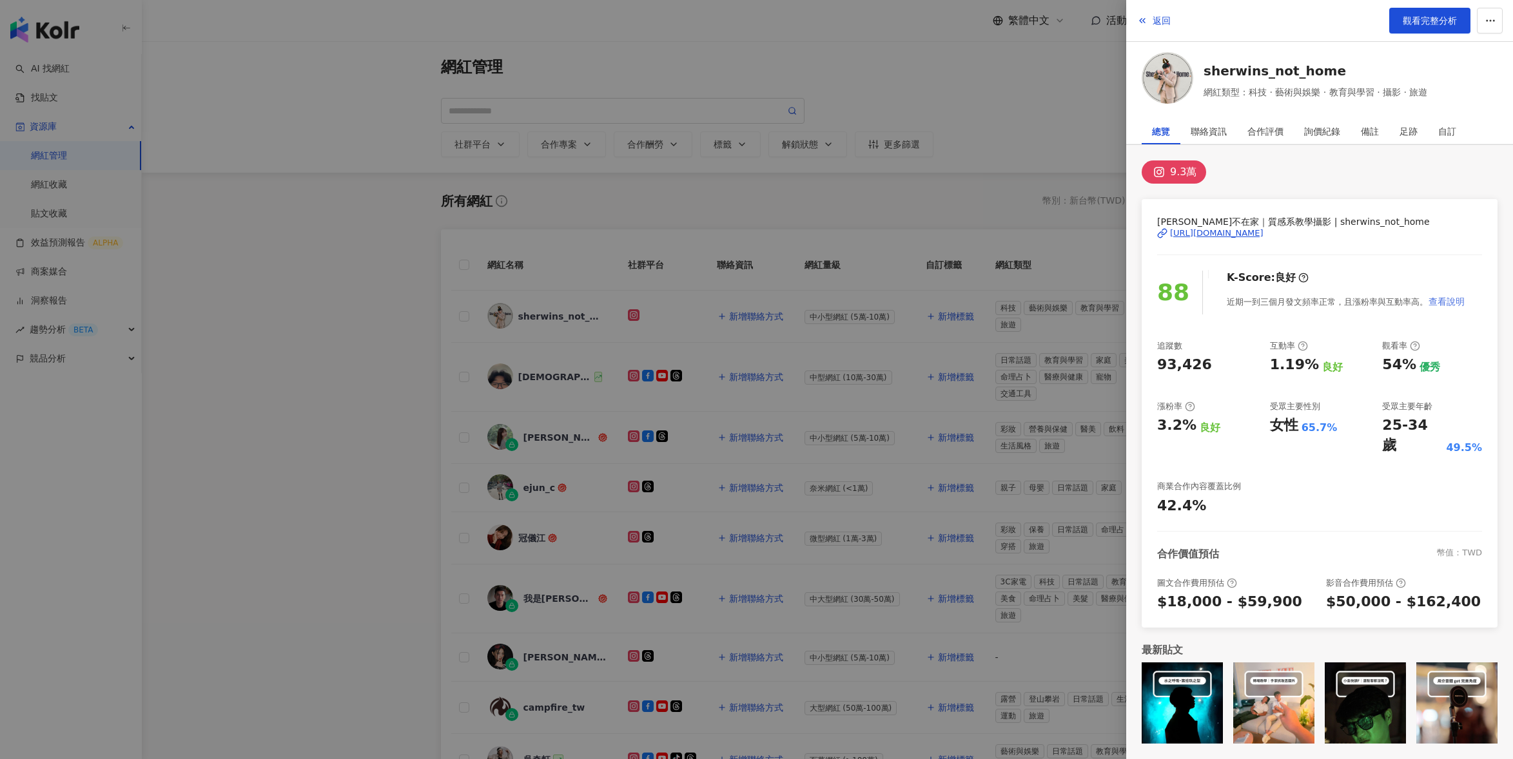
click at [1431, 303] on span "查看說明" at bounding box center [1447, 302] width 36 height 10
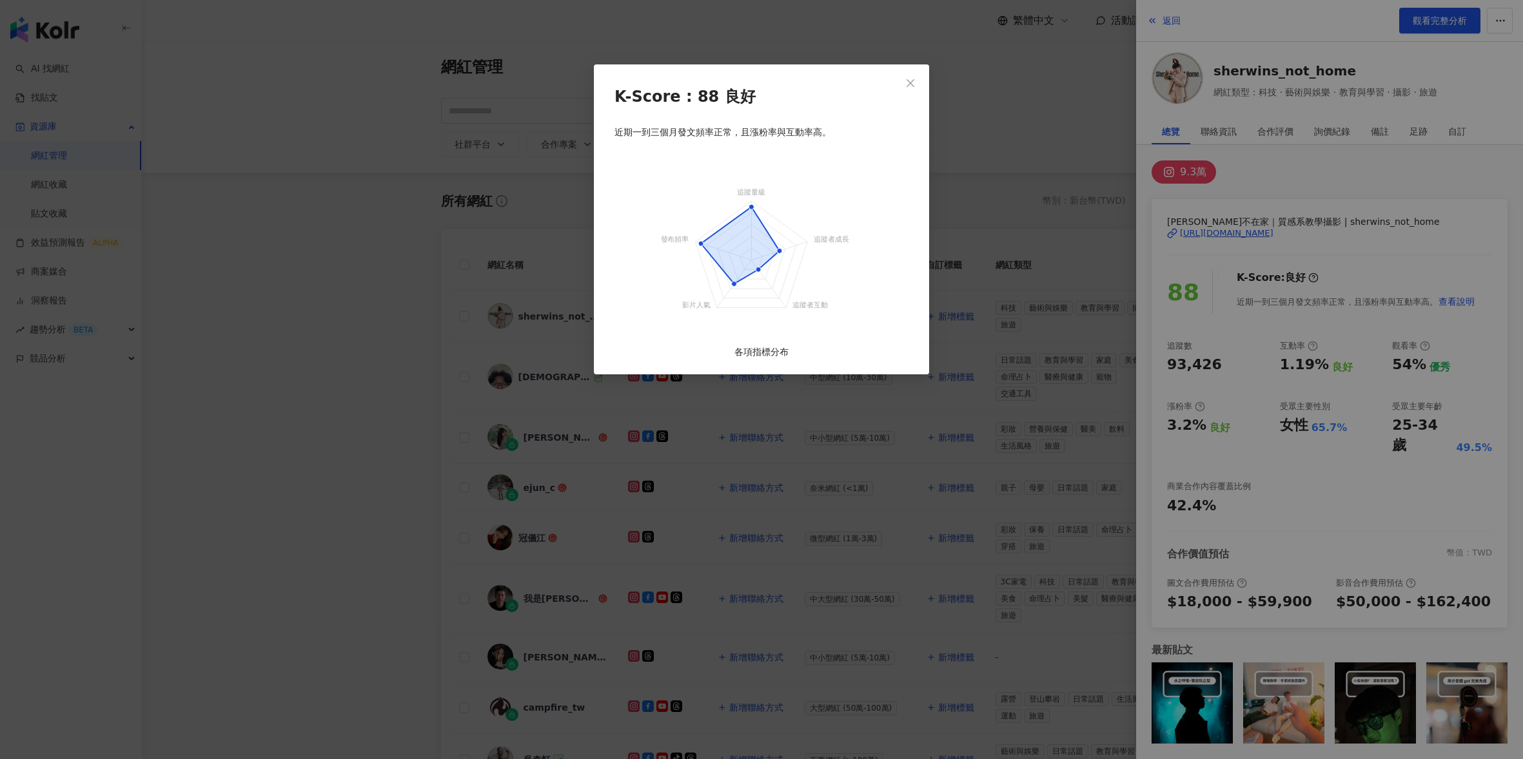
click at [1380, 280] on div "K-Score : 88 良好 近期一到三個月發文頻率正常，且漲粉率與互動率高。 追蹤量級 追蹤者成長 追蹤者互動 影片人氣 發布頻率 各項指標分布" at bounding box center [761, 379] width 1523 height 759
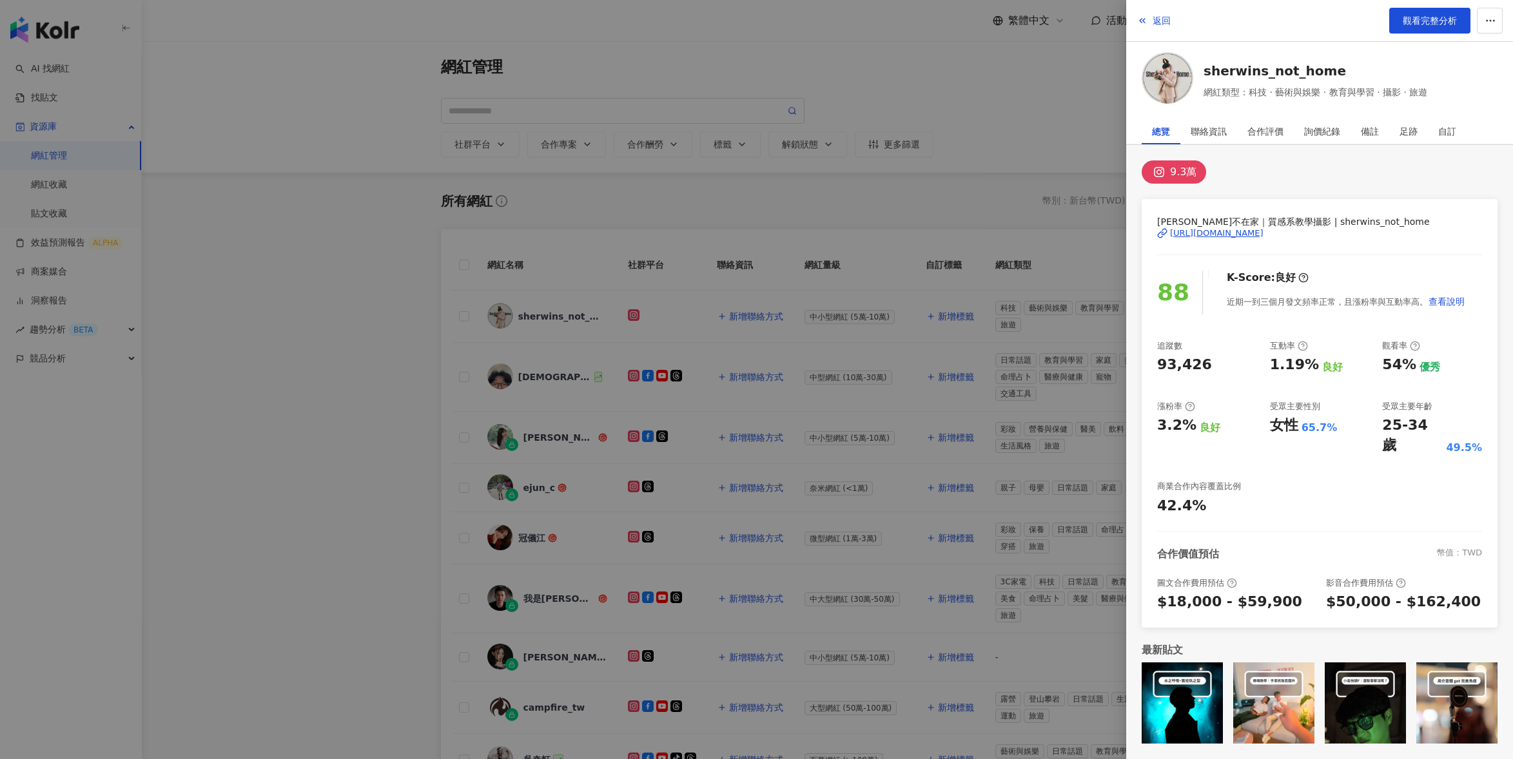
click at [371, 442] on div at bounding box center [756, 379] width 1513 height 759
